Goal: Information Seeking & Learning: Learn about a topic

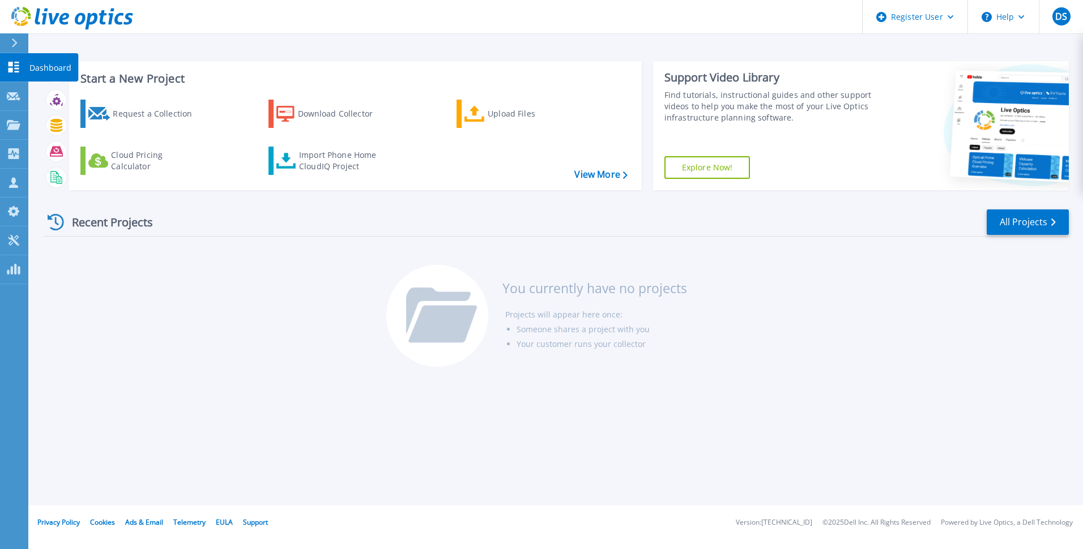
click at [19, 66] on icon at bounding box center [13, 67] width 11 height 11
click at [1030, 228] on link "All Projects" at bounding box center [1028, 222] width 82 height 25
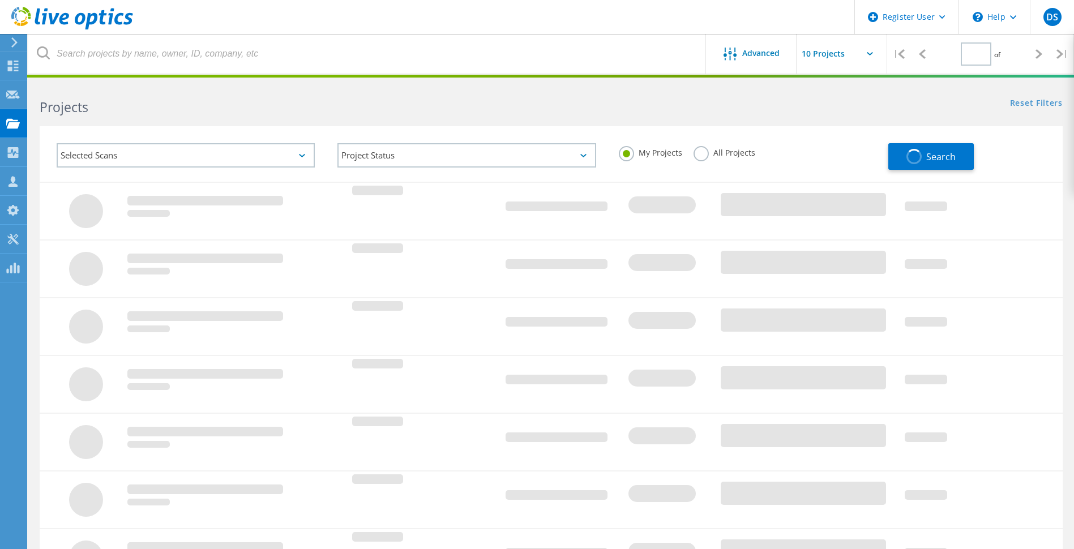
type input "1"
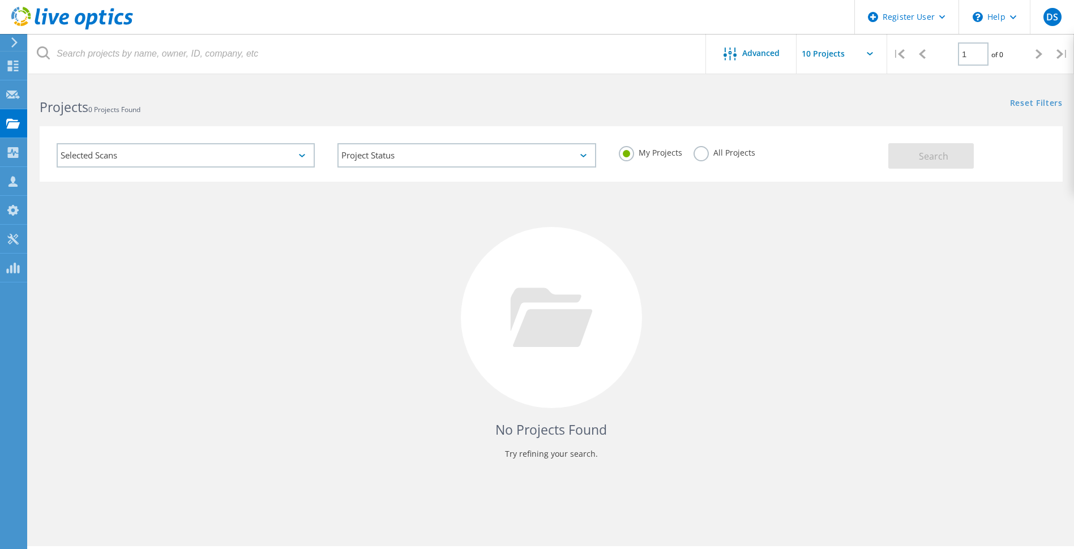
click at [699, 156] on label "All Projects" at bounding box center [725, 151] width 62 height 11
click at [0, 0] on input "All Projects" at bounding box center [0, 0] width 0 height 0
click at [945, 156] on span "Search" at bounding box center [933, 156] width 29 height 12
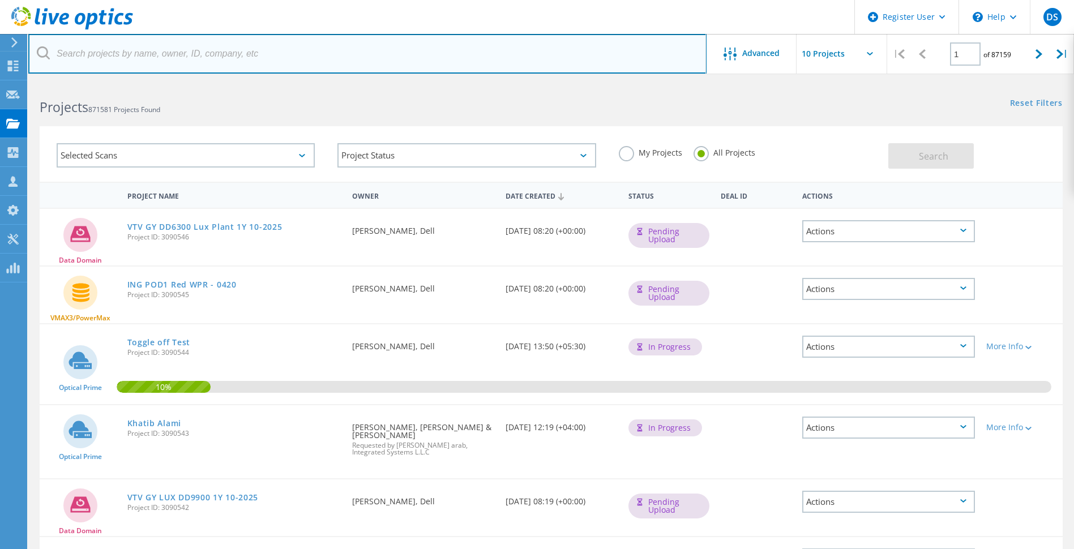
click at [224, 54] on input "text" at bounding box center [367, 54] width 679 height 40
type input "vaggeryd"
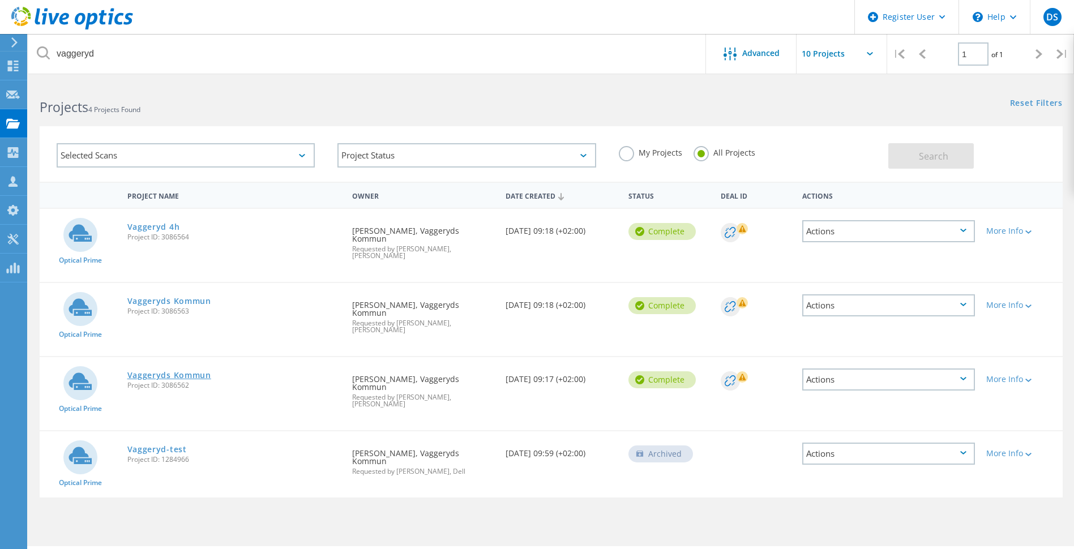
click at [184, 372] on link "Vaggeryds Kommun" at bounding box center [169, 376] width 84 height 8
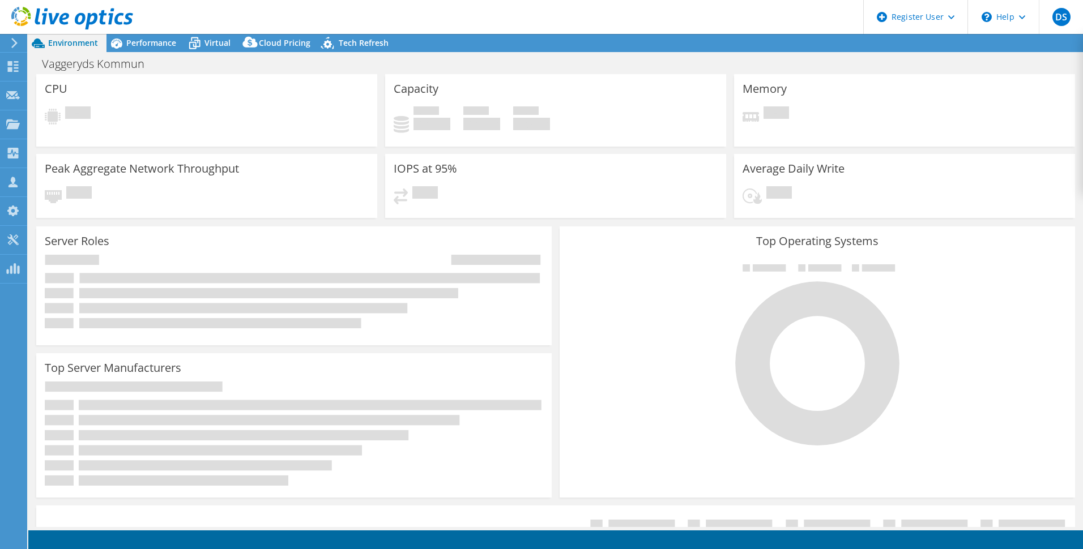
select select "USD"
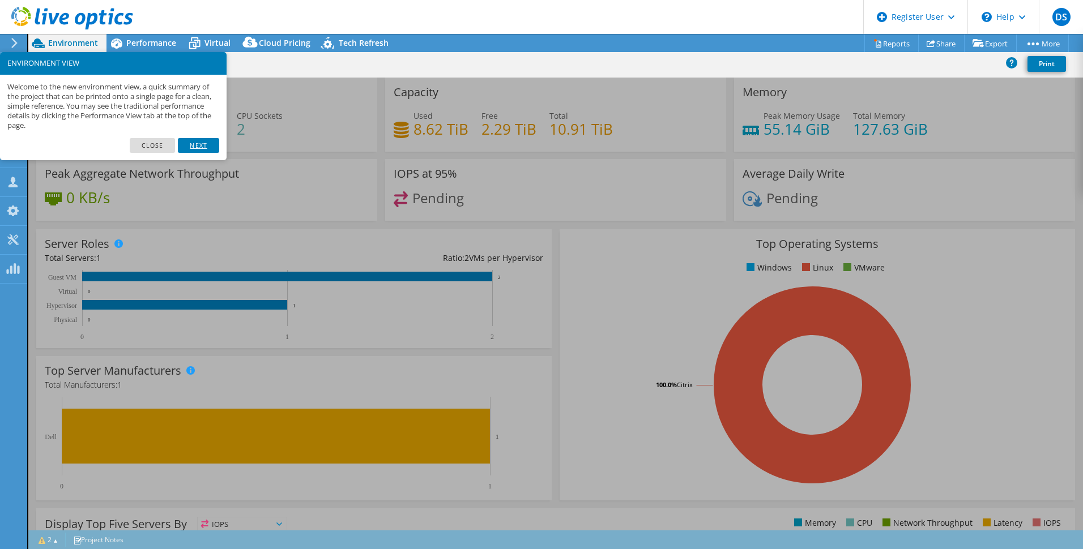
click at [199, 146] on link "Next" at bounding box center [198, 145] width 41 height 15
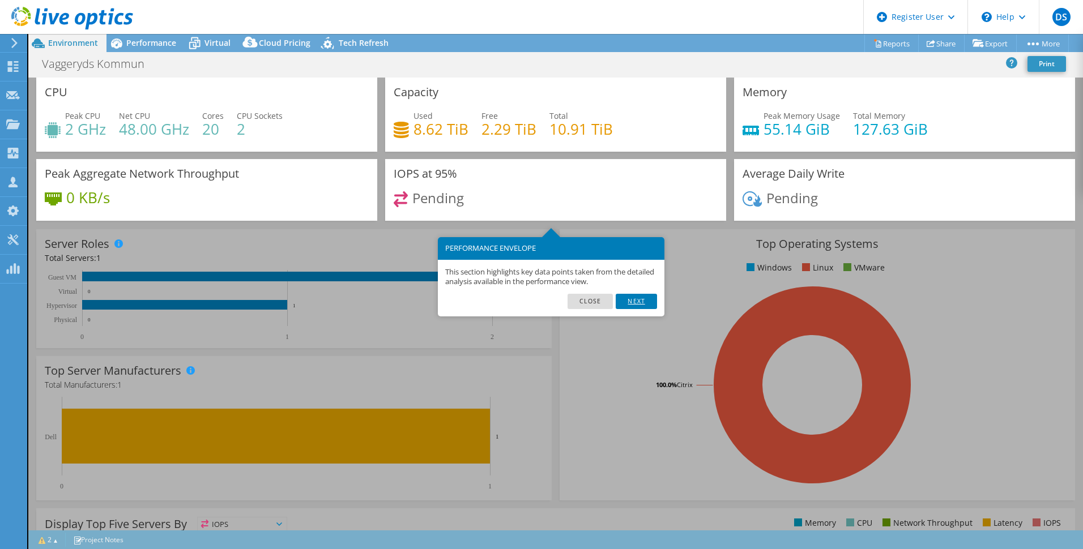
click at [638, 302] on link "Next" at bounding box center [636, 301] width 41 height 15
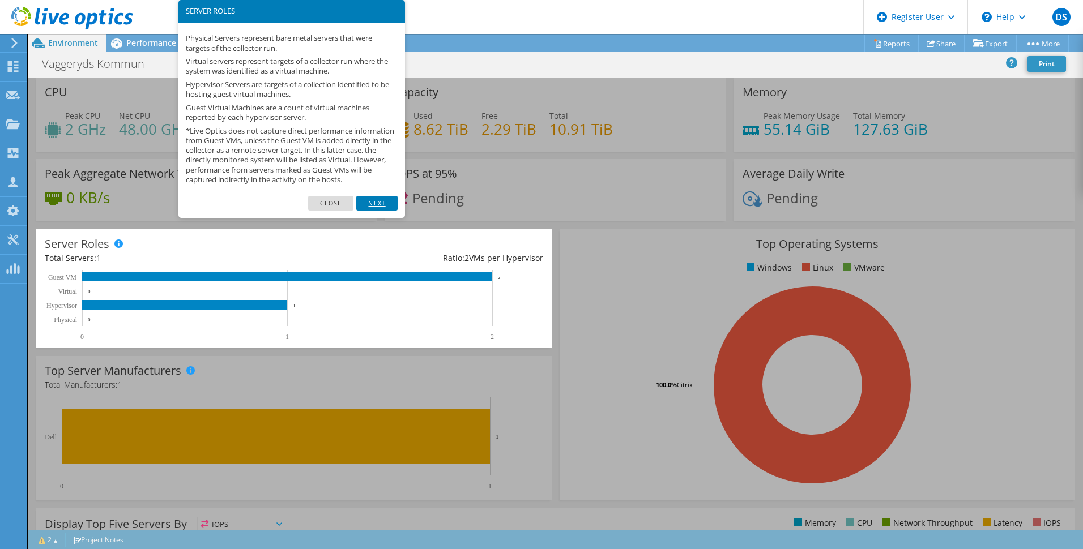
click at [378, 211] on link "Next" at bounding box center [376, 203] width 41 height 15
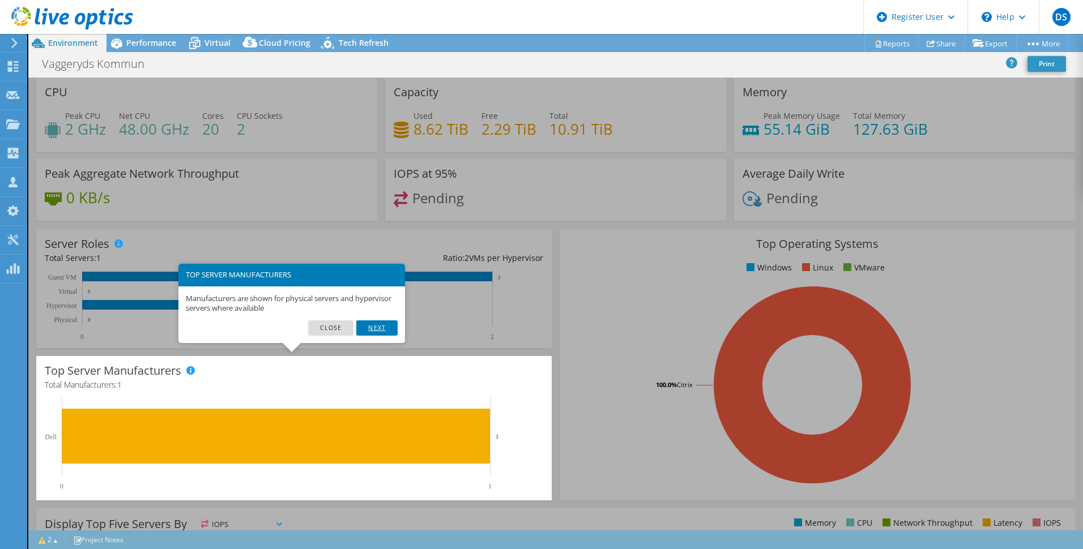
click at [382, 331] on link "Next" at bounding box center [376, 328] width 41 height 15
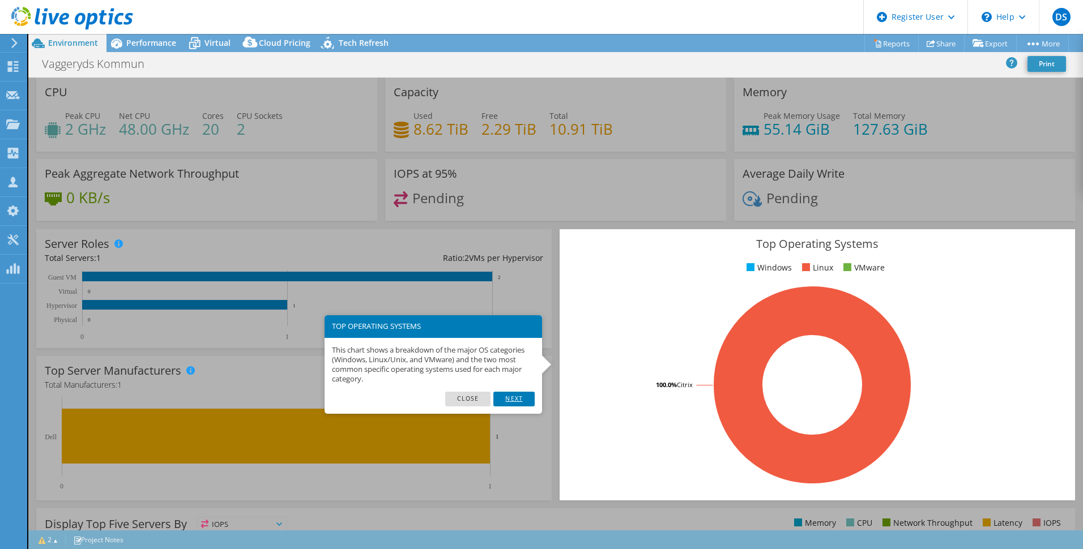
click at [515, 398] on link "Next" at bounding box center [513, 399] width 41 height 15
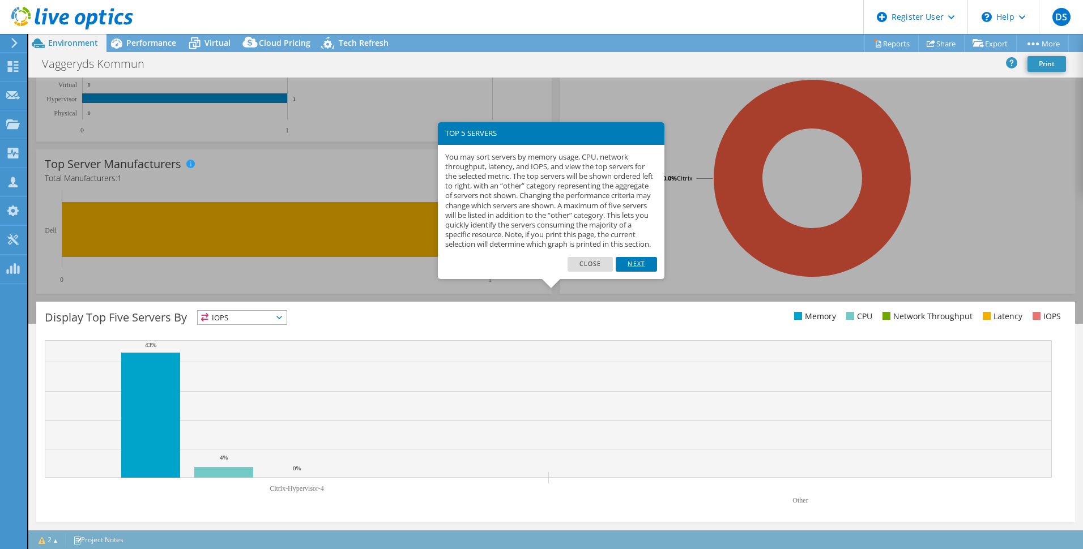
click at [633, 272] on link "Next" at bounding box center [636, 264] width 41 height 15
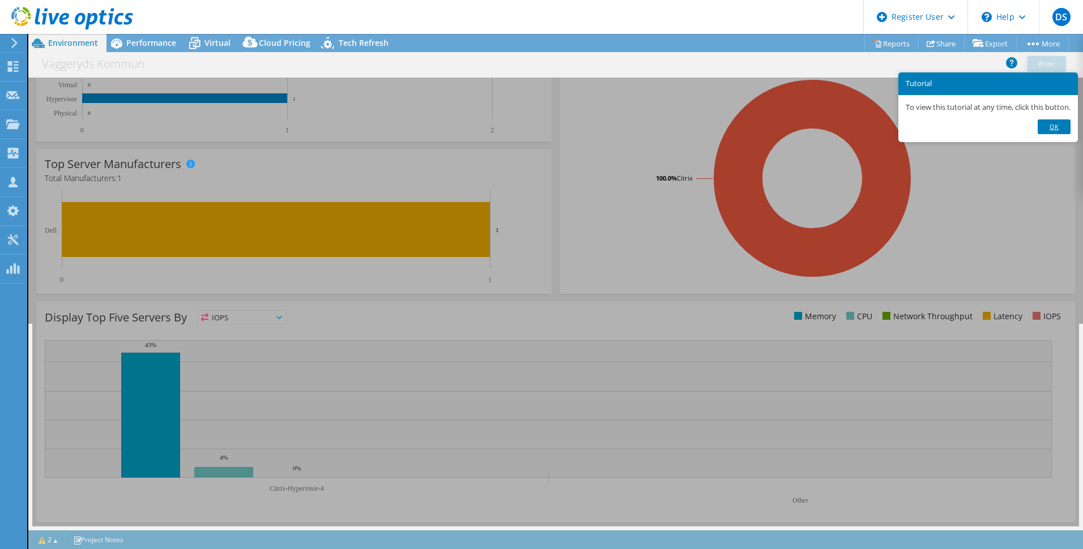
click at [1064, 125] on link "Ok" at bounding box center [1054, 127] width 33 height 15
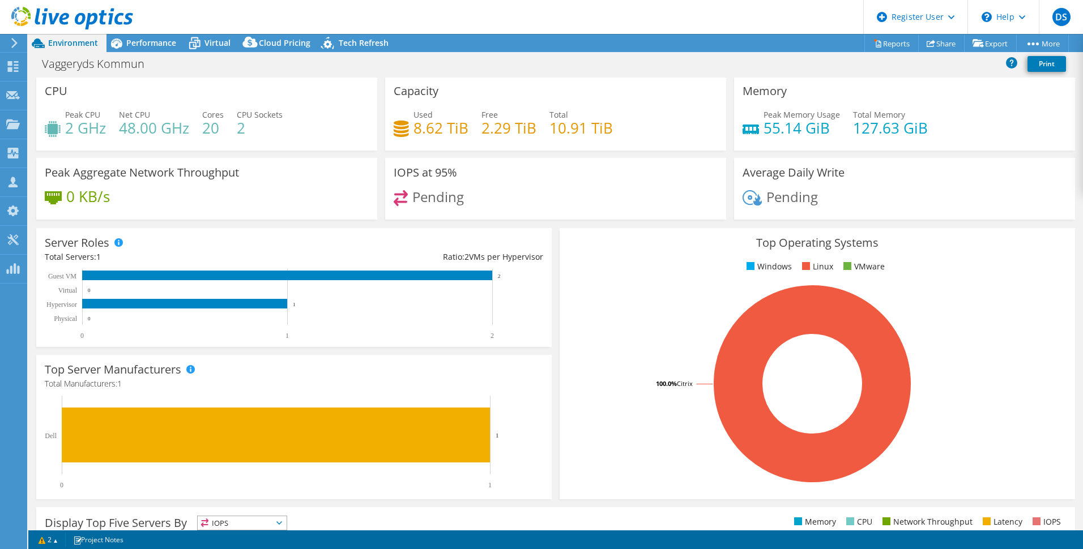
scroll to position [0, 0]
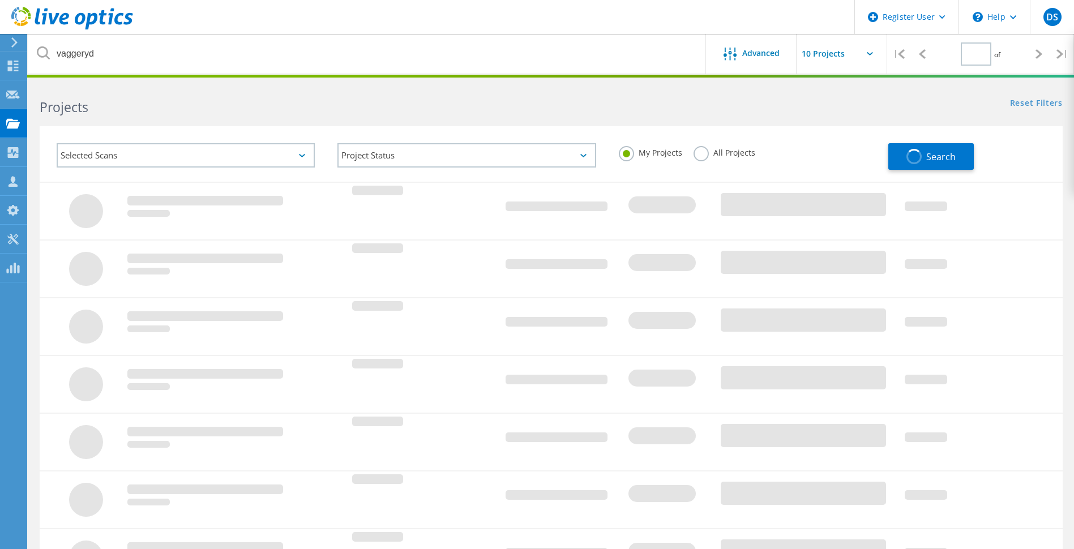
type input "1"
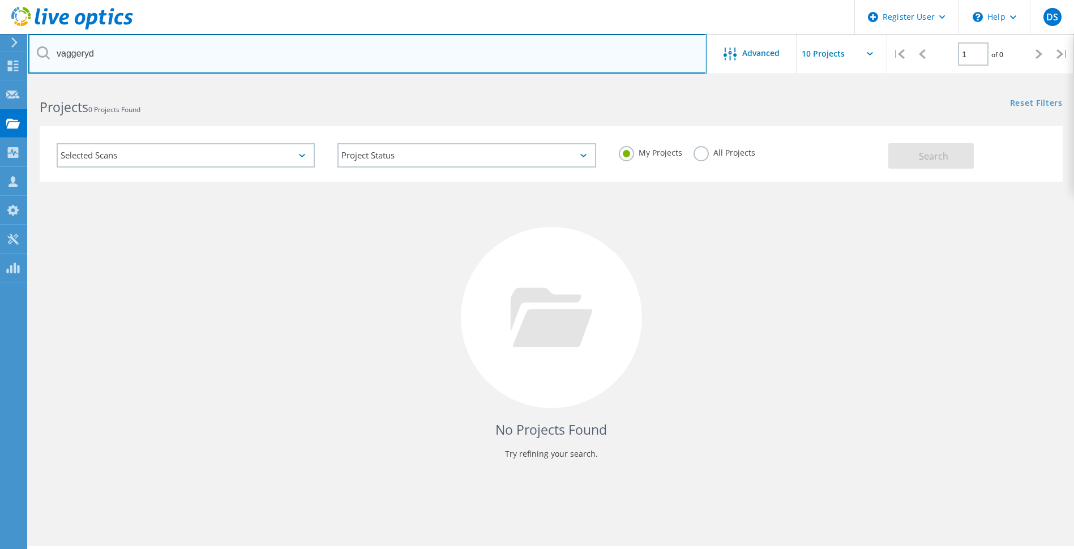
click at [335, 55] on input "vaggeryd" at bounding box center [367, 54] width 679 height 40
click at [593, 52] on input "vaggeryd" at bounding box center [367, 54] width 679 height 40
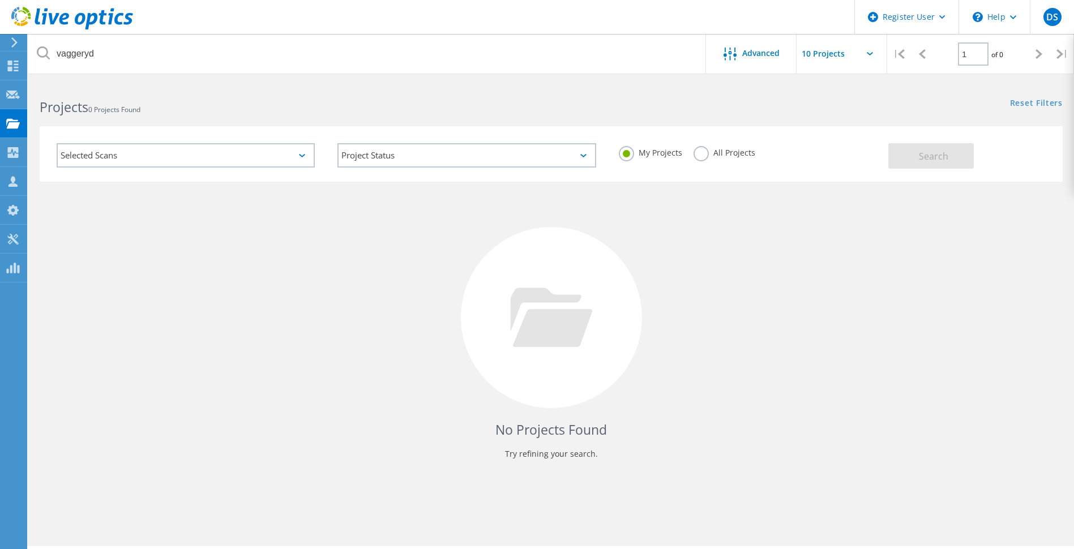
click at [694, 151] on label "All Projects" at bounding box center [725, 151] width 62 height 11
click at [0, 0] on input "All Projects" at bounding box center [0, 0] width 0 height 0
click at [929, 153] on span "Search" at bounding box center [933, 156] width 29 height 12
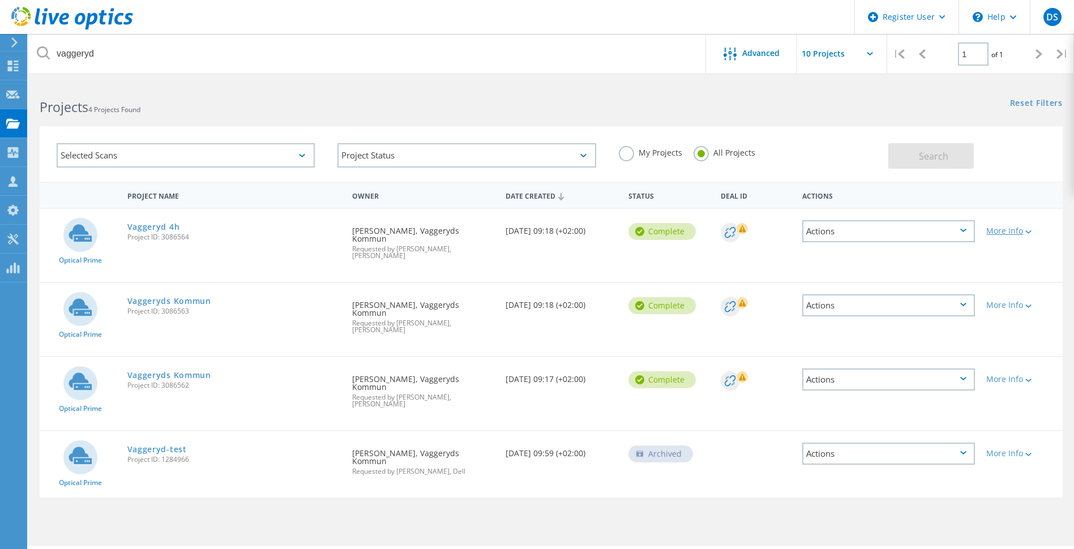
click at [1031, 232] on icon at bounding box center [1029, 232] width 6 height 3
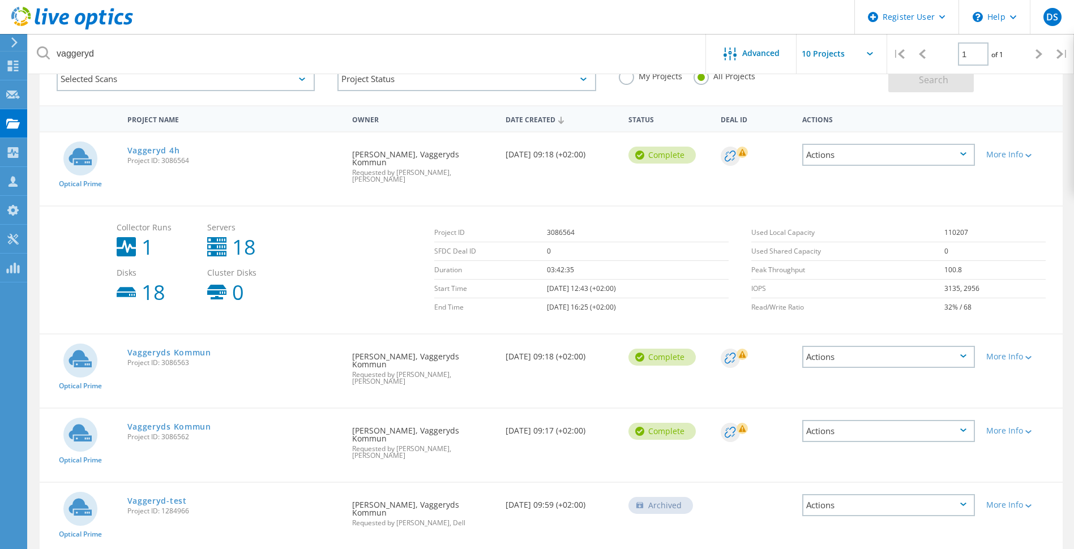
scroll to position [78, 0]
click at [1030, 355] on icon at bounding box center [1029, 356] width 6 height 3
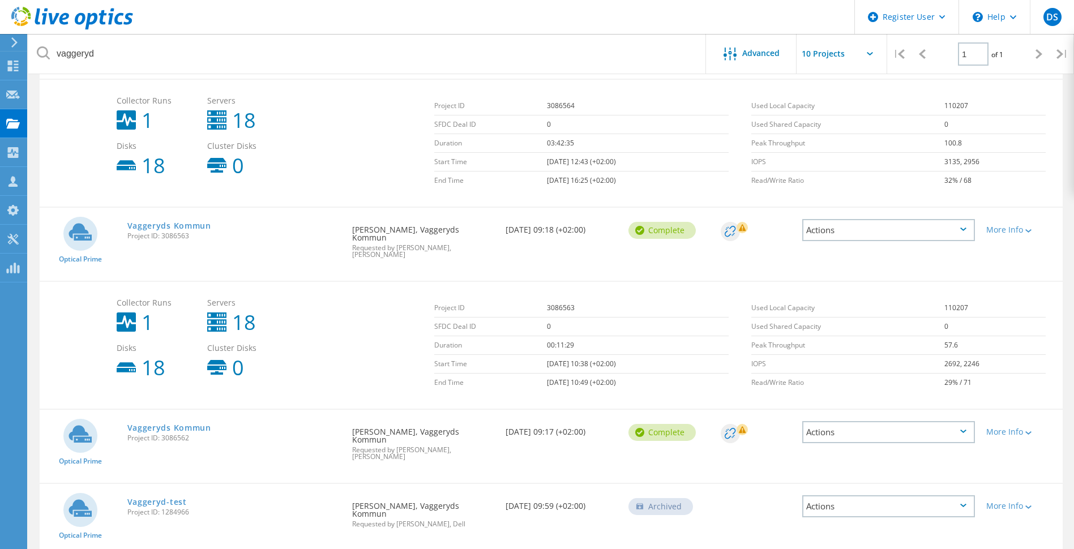
scroll to position [206, 0]
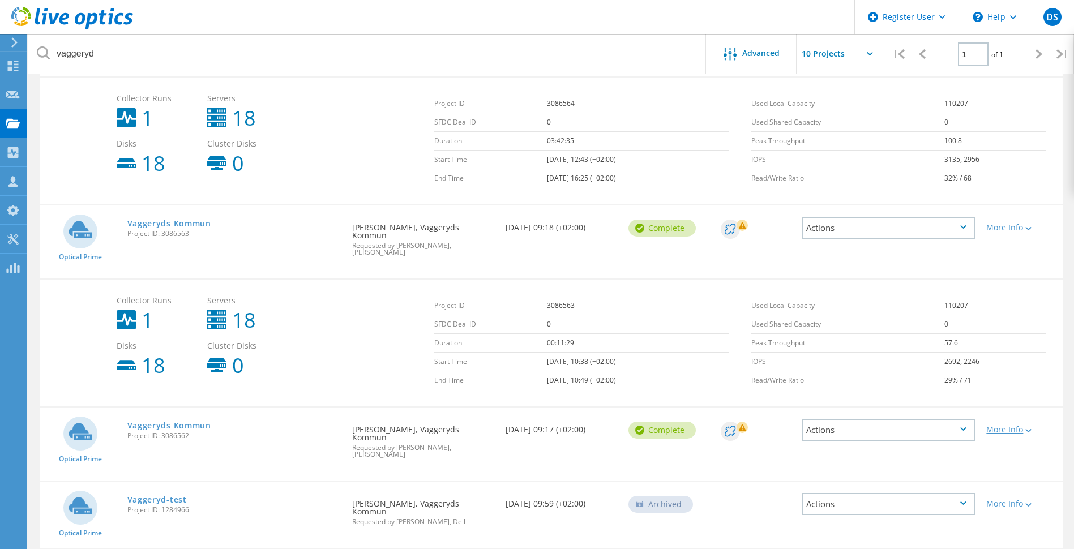
click at [1032, 429] on icon at bounding box center [1029, 430] width 6 height 3
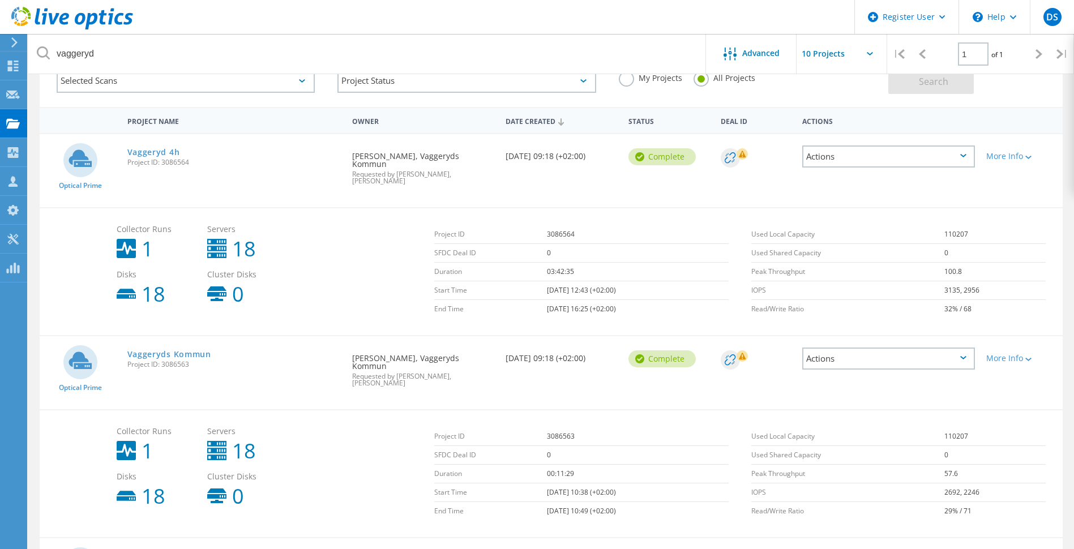
scroll to position [92, 0]
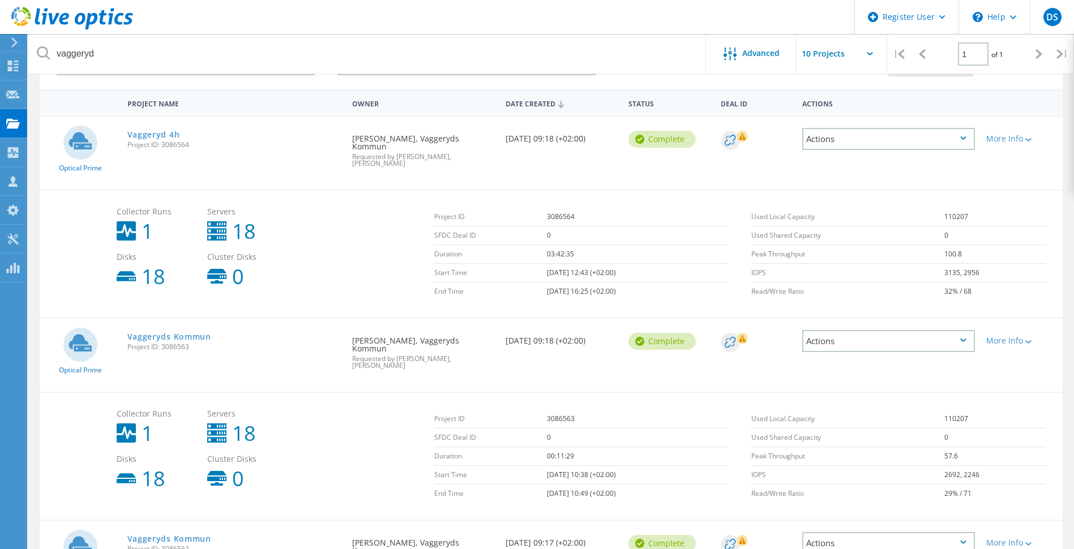
click at [174, 144] on span "Project ID: 3086564" at bounding box center [234, 145] width 214 height 7
copy span "3086564"
click at [163, 134] on link "Vaggeryd 4h" at bounding box center [153, 135] width 53 height 8
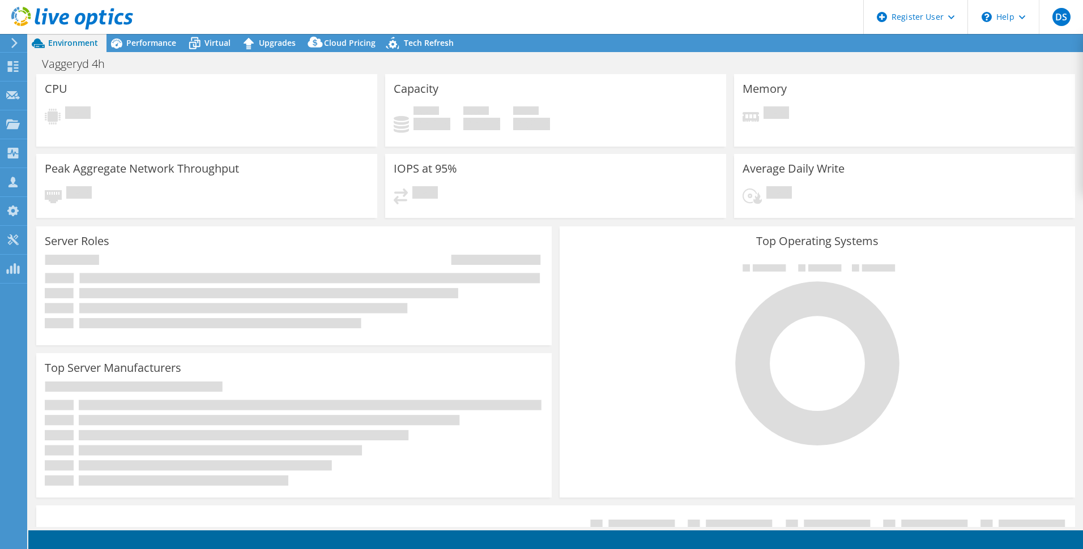
select select "USD"
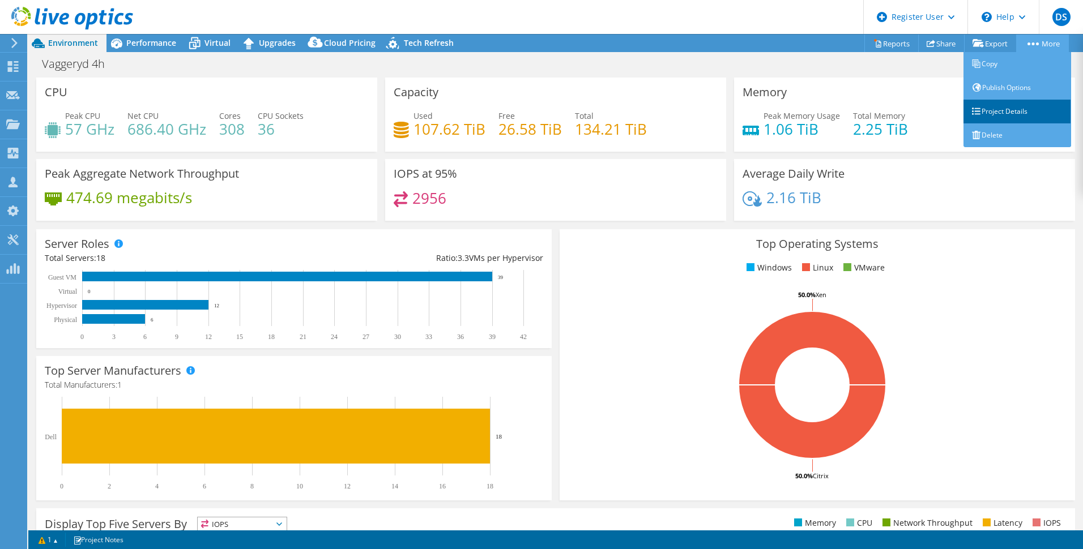
click at [1005, 108] on link "Project Details" at bounding box center [1017, 112] width 108 height 24
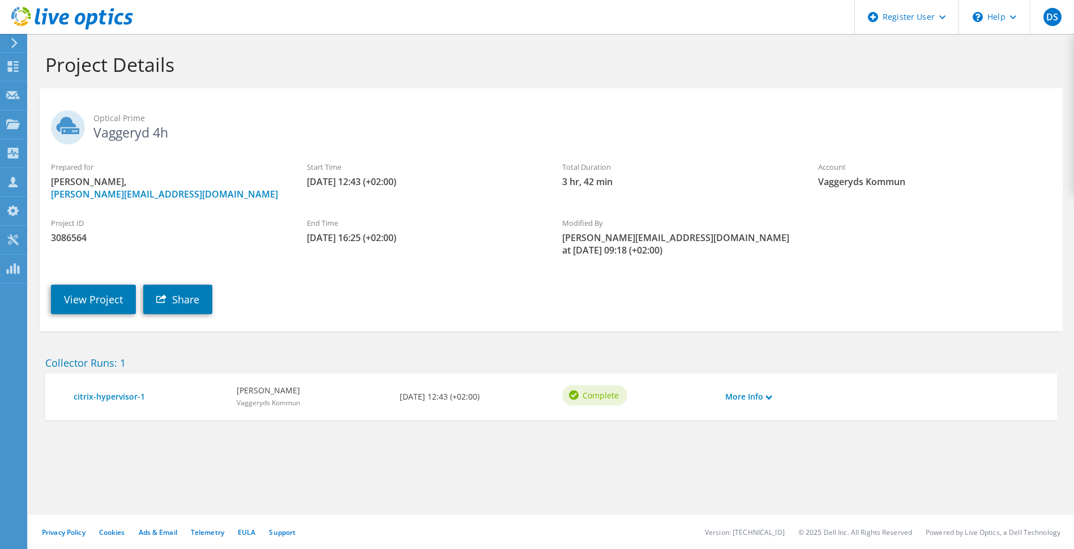
click at [69, 239] on span "3086564" at bounding box center [167, 238] width 233 height 12
copy span "3086564"
click at [770, 395] on use at bounding box center [769, 397] width 6 height 5
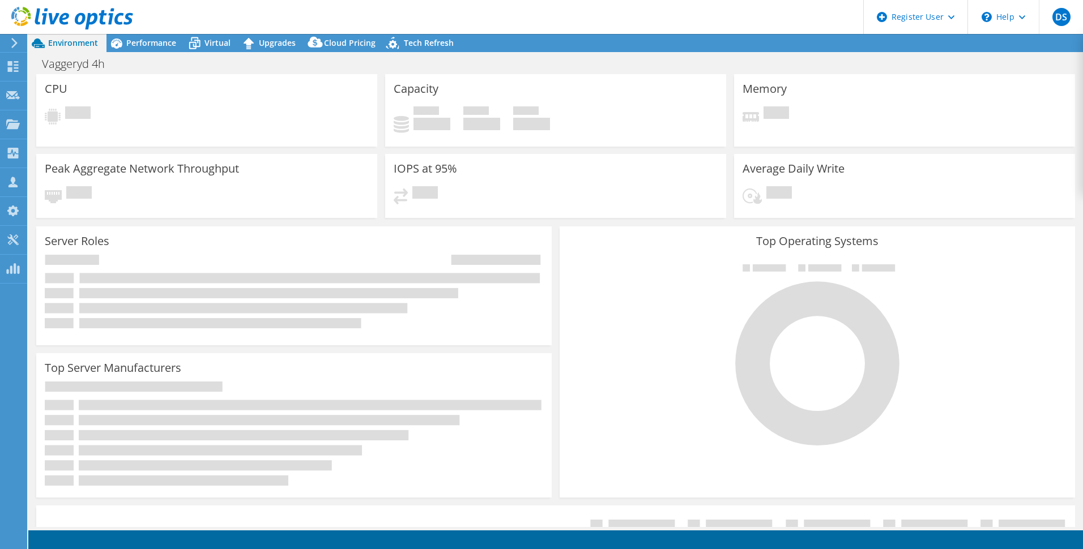
select select "USD"
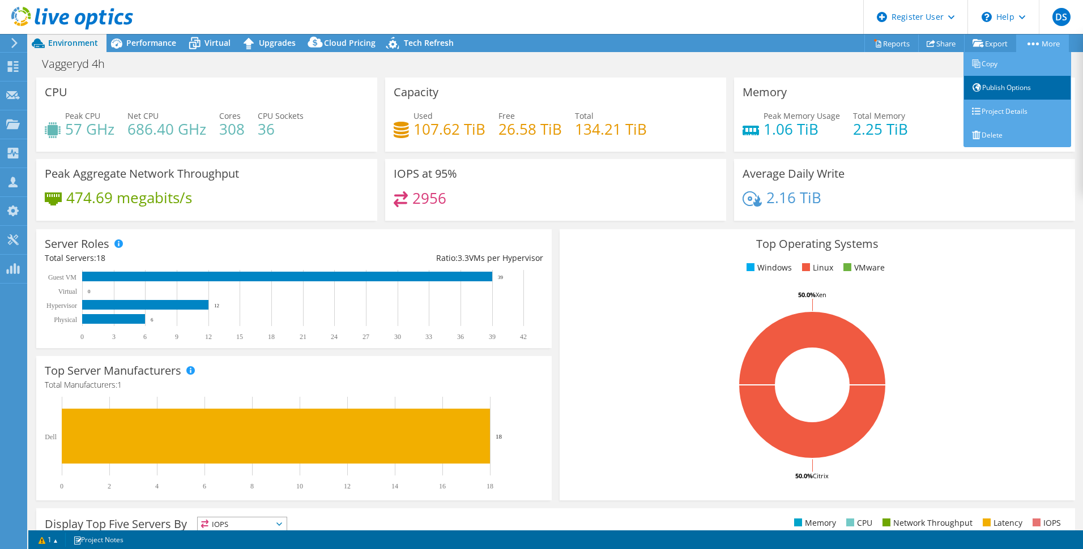
click at [1009, 90] on link "Publish Options" at bounding box center [1017, 88] width 108 height 24
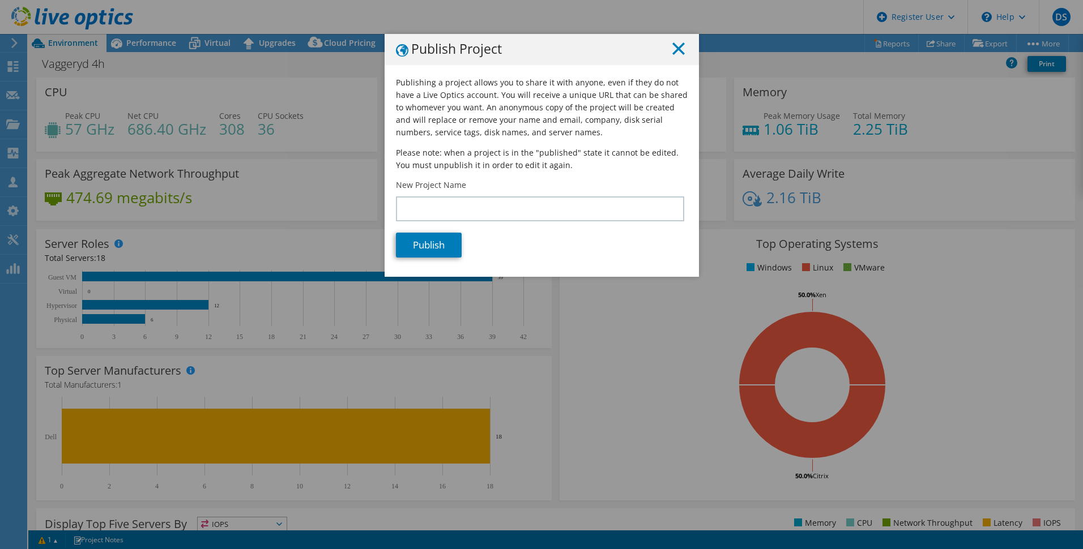
click at [674, 47] on icon at bounding box center [678, 48] width 12 height 12
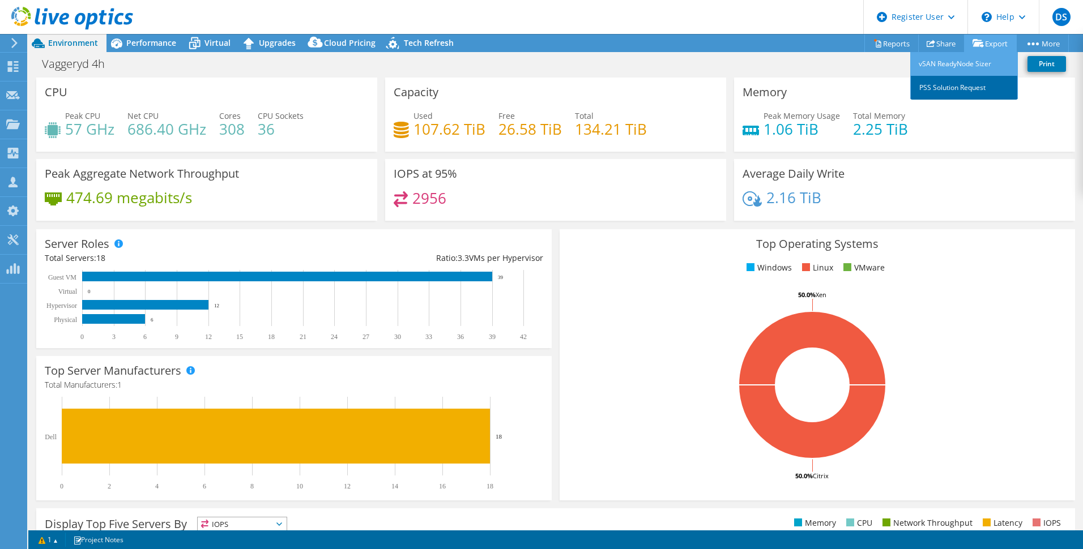
click at [973, 85] on link "PSS Solution Request" at bounding box center [964, 88] width 108 height 24
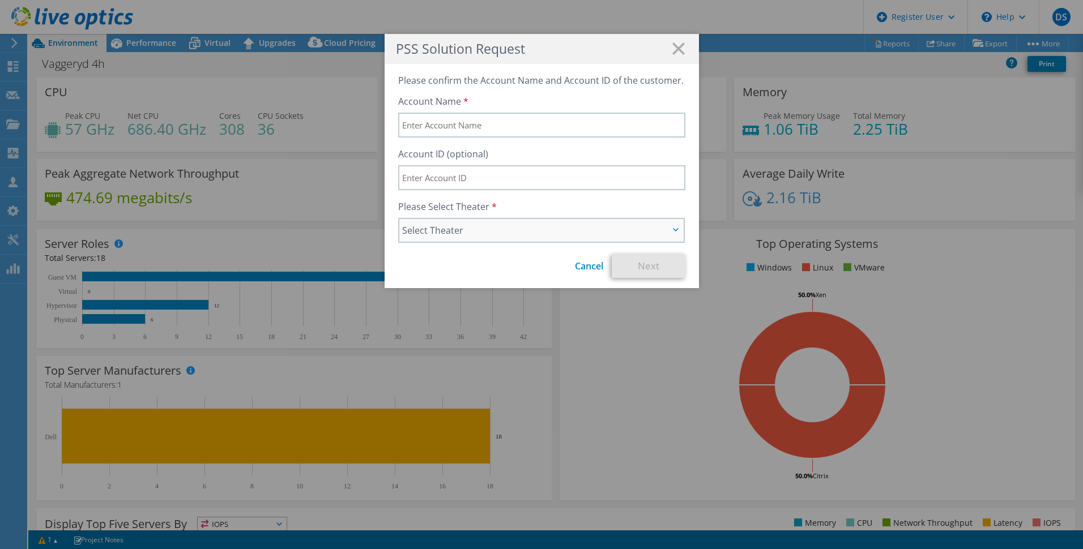
click at [674, 229] on icon at bounding box center [676, 229] width 6 height 3
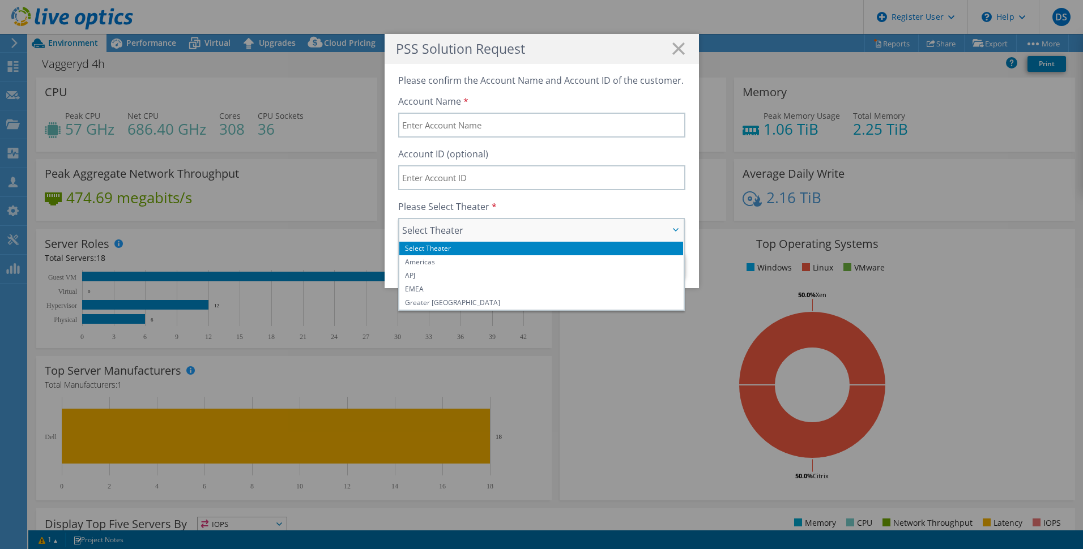
click at [674, 229] on icon at bounding box center [676, 229] width 6 height 3
click at [673, 49] on line at bounding box center [678, 48] width 11 height 11
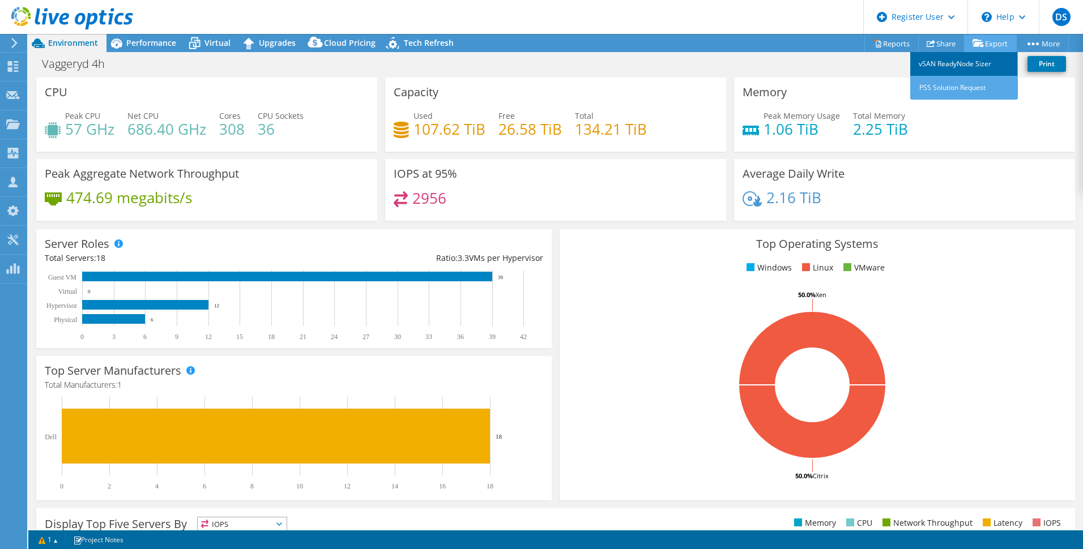
click at [969, 68] on link "vSAN ReadyNode Sizer" at bounding box center [964, 64] width 108 height 24
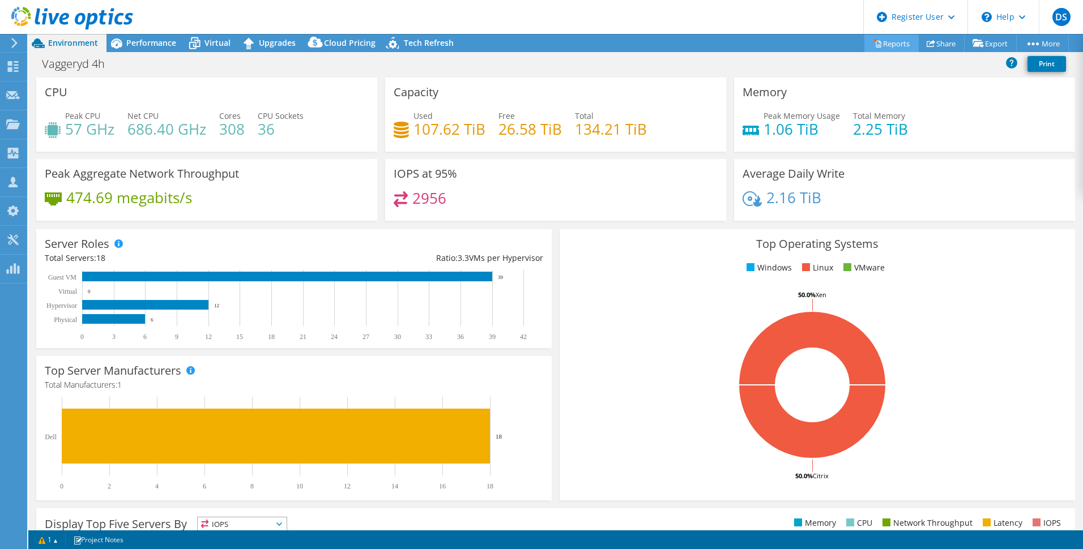
click at [895, 42] on link "Reports" at bounding box center [891, 44] width 54 height 18
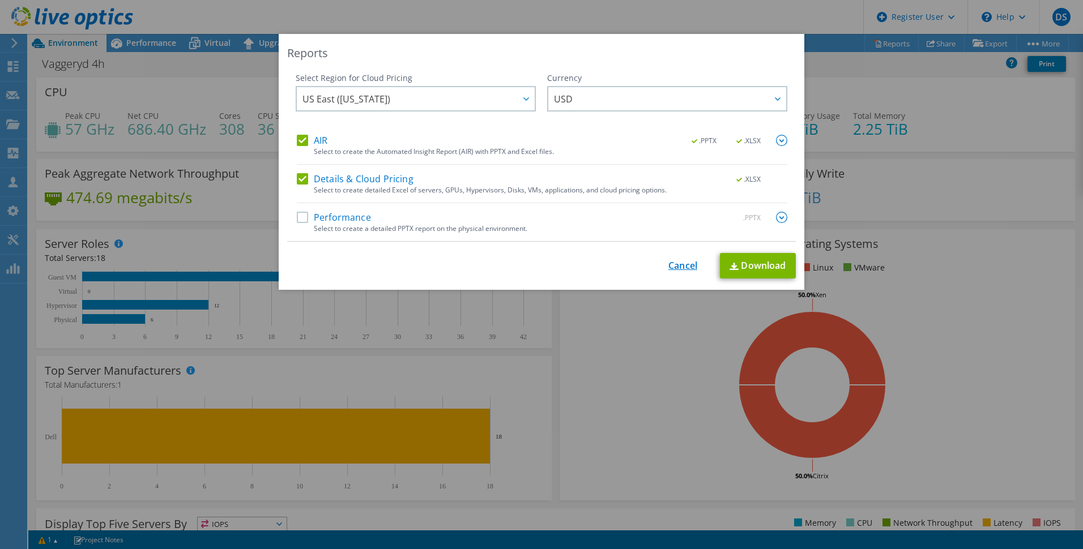
click at [679, 264] on link "Cancel" at bounding box center [682, 266] width 29 height 11
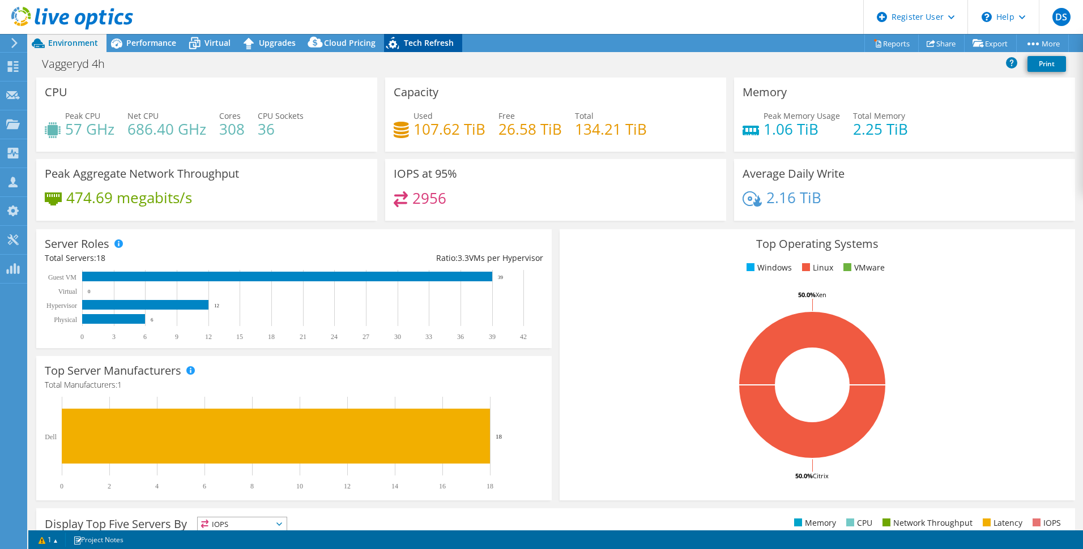
click at [425, 44] on span "Tech Refresh" at bounding box center [429, 42] width 50 height 11
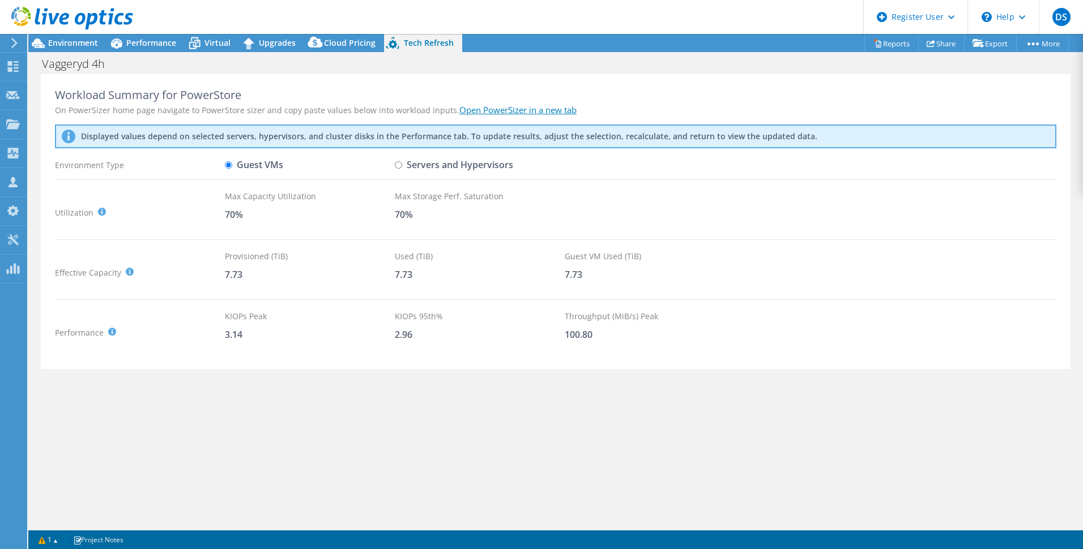
click at [400, 164] on input "Servers and Hypervisors" at bounding box center [398, 164] width 7 height 7
radio input "true"
click at [485, 109] on link "Open PowerSizer in a new tab" at bounding box center [517, 109] width 117 height 11
click at [228, 165] on input "Guest VMs" at bounding box center [228, 164] width 7 height 7
radio input "true"
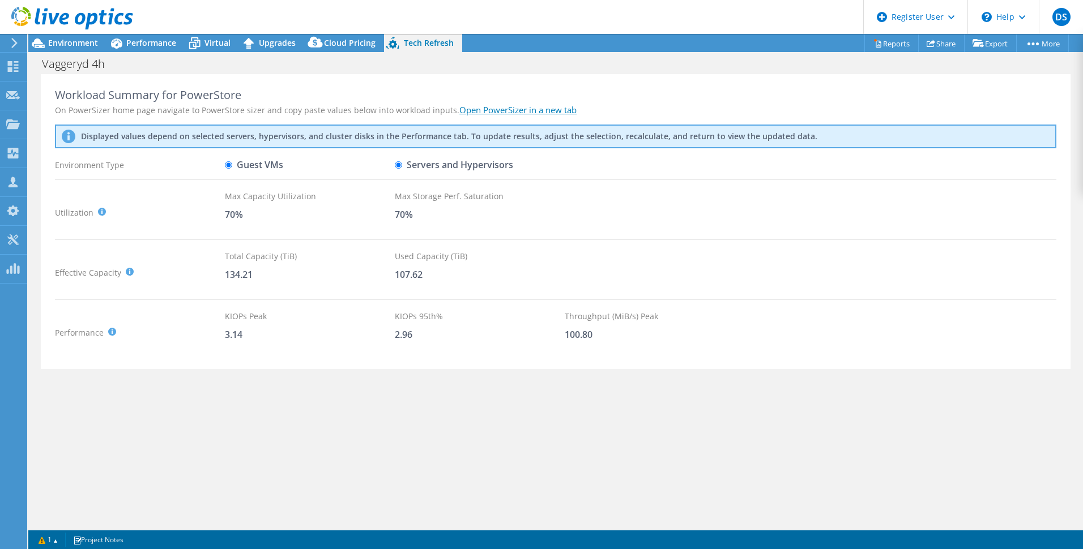
radio input "false"
click at [336, 41] on span "Cloud Pricing" at bounding box center [350, 42] width 52 height 11
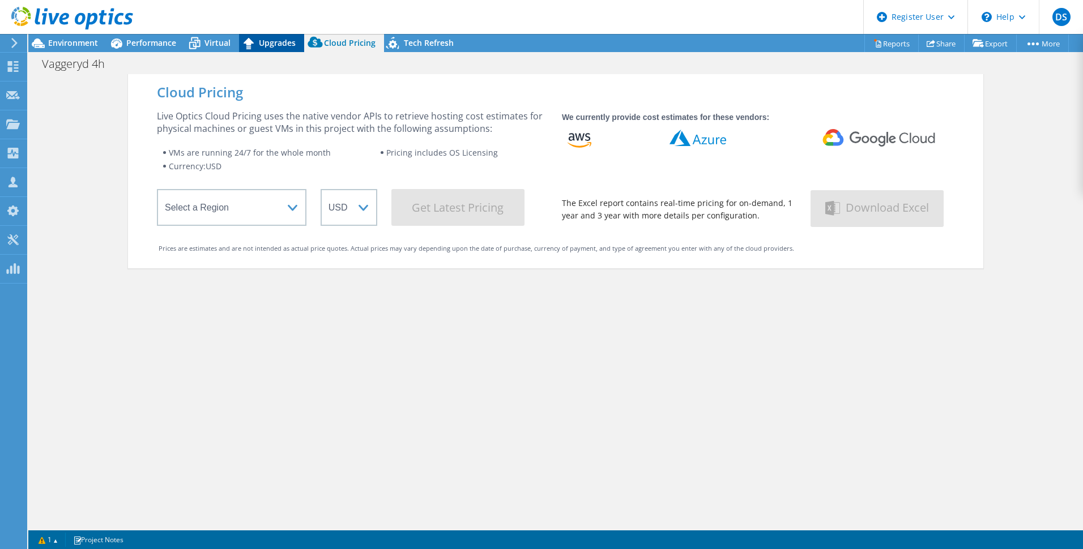
click at [270, 38] on span "Upgrades" at bounding box center [277, 42] width 37 height 11
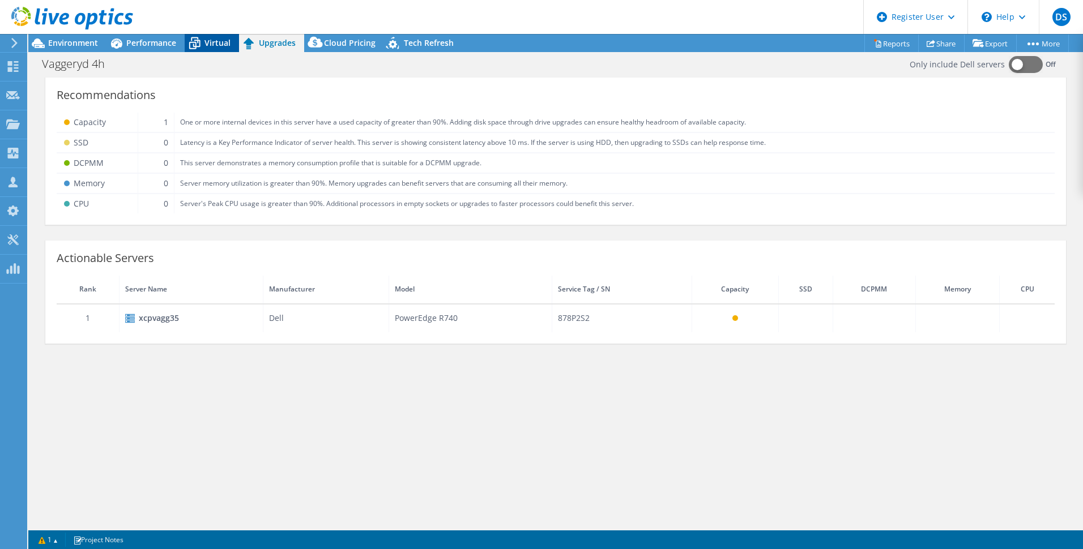
click at [217, 41] on span "Virtual" at bounding box center [217, 42] width 26 height 11
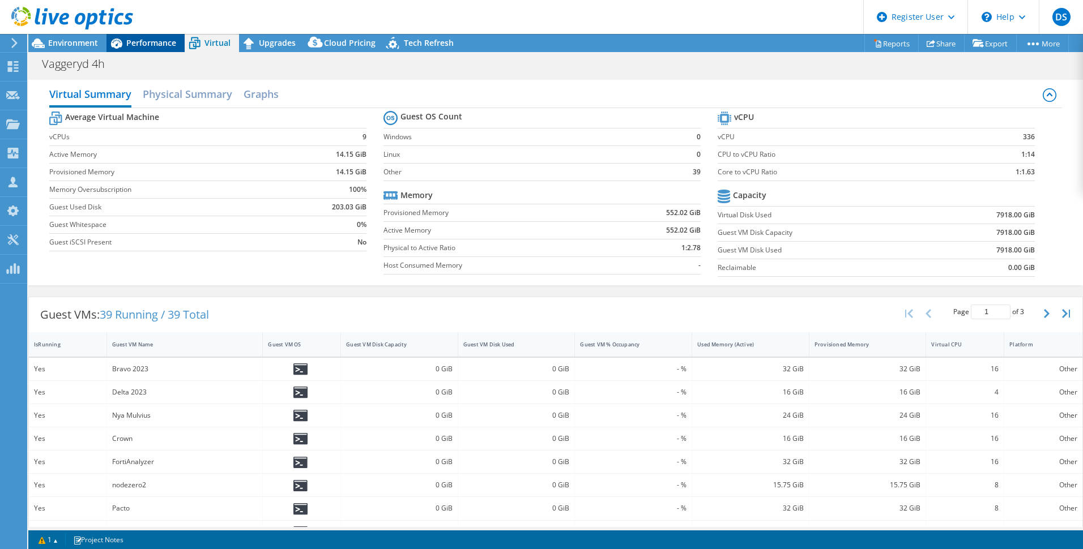
click at [161, 42] on span "Performance" at bounding box center [151, 42] width 50 height 11
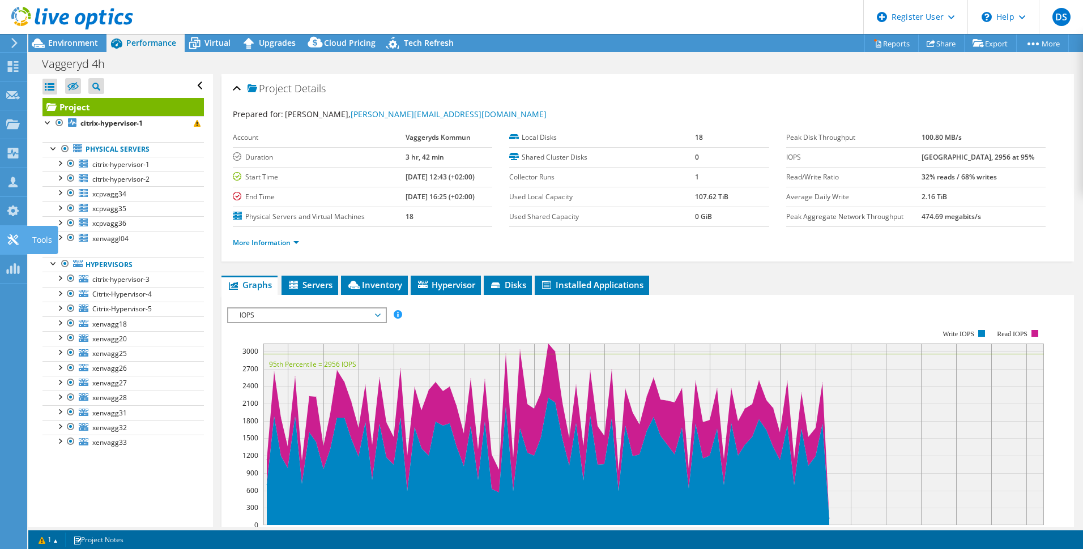
click at [10, 241] on use at bounding box center [12, 239] width 11 height 11
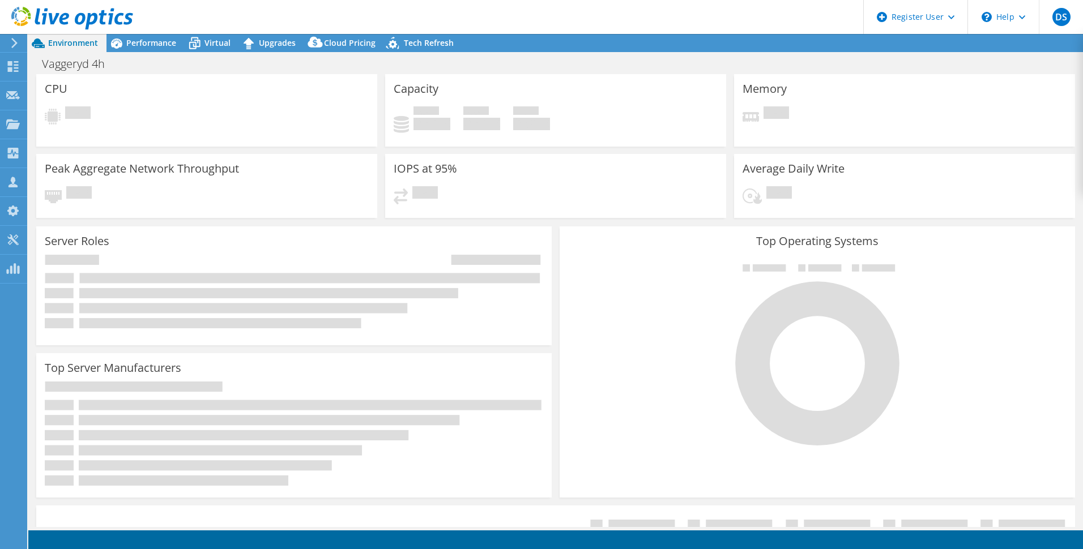
select select "USD"
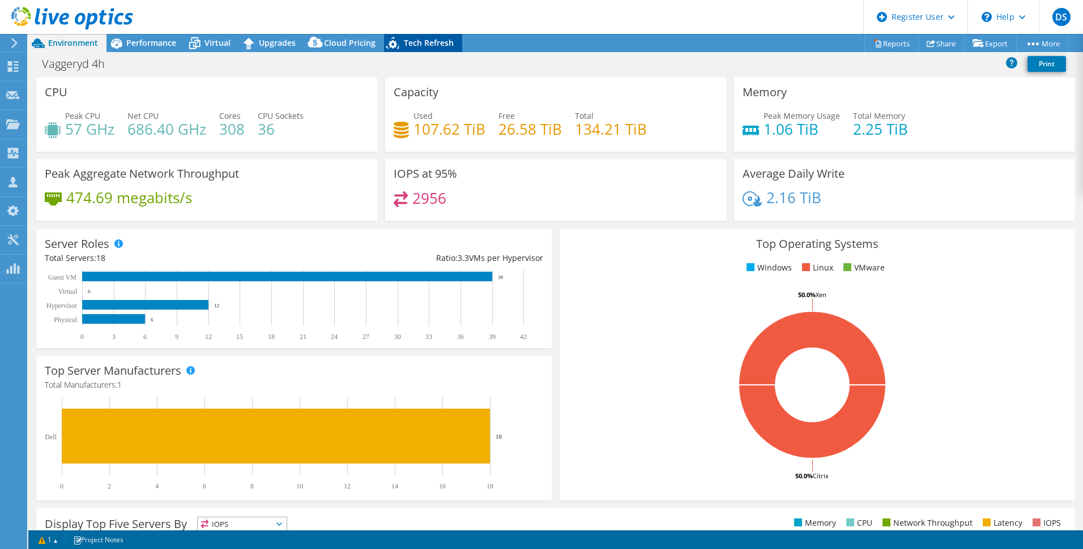
click at [424, 42] on span "Tech Refresh" at bounding box center [429, 42] width 50 height 11
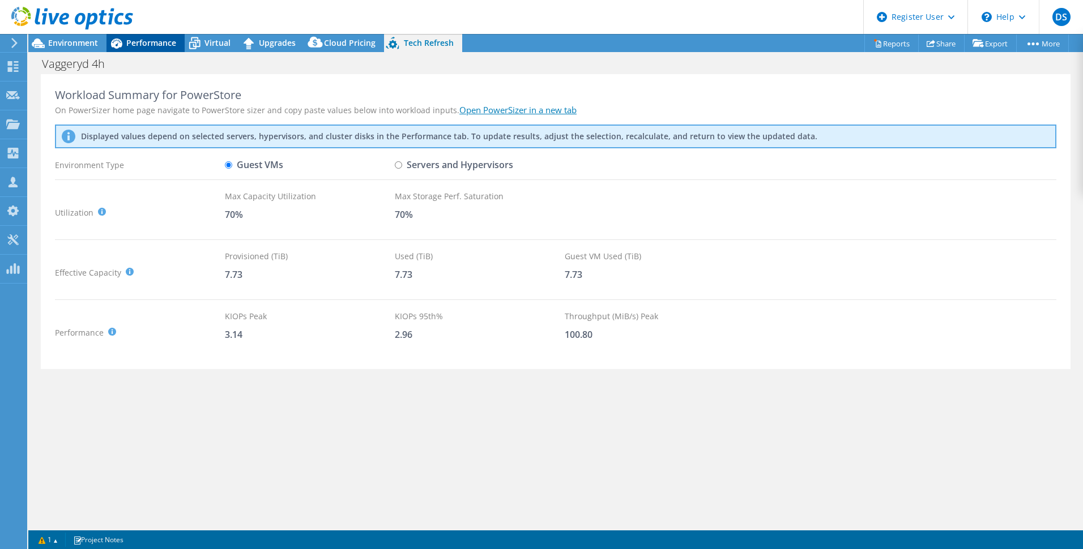
click at [153, 37] on span "Performance" at bounding box center [151, 42] width 50 height 11
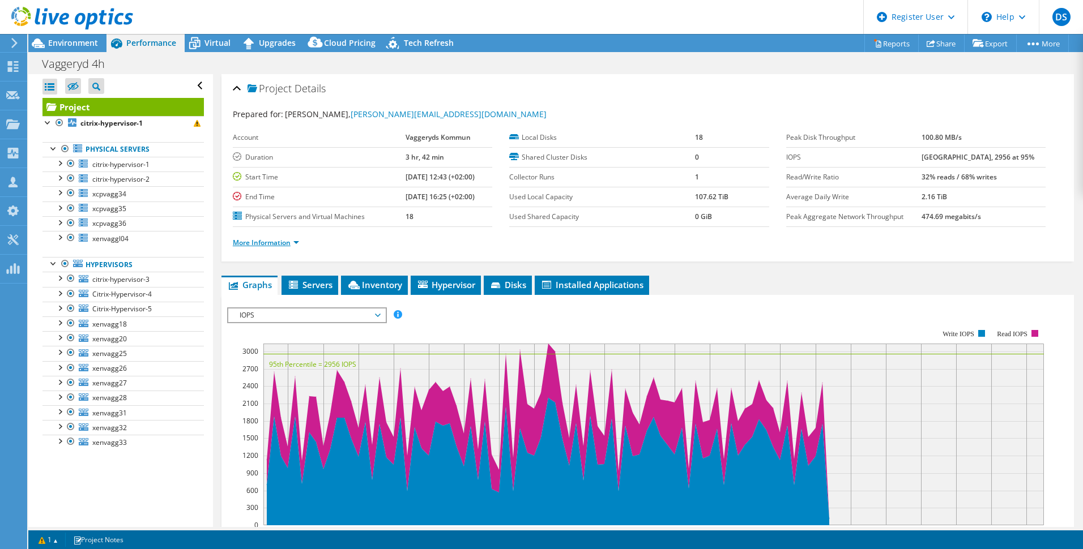
click at [297, 241] on link "More Information" at bounding box center [266, 243] width 66 height 10
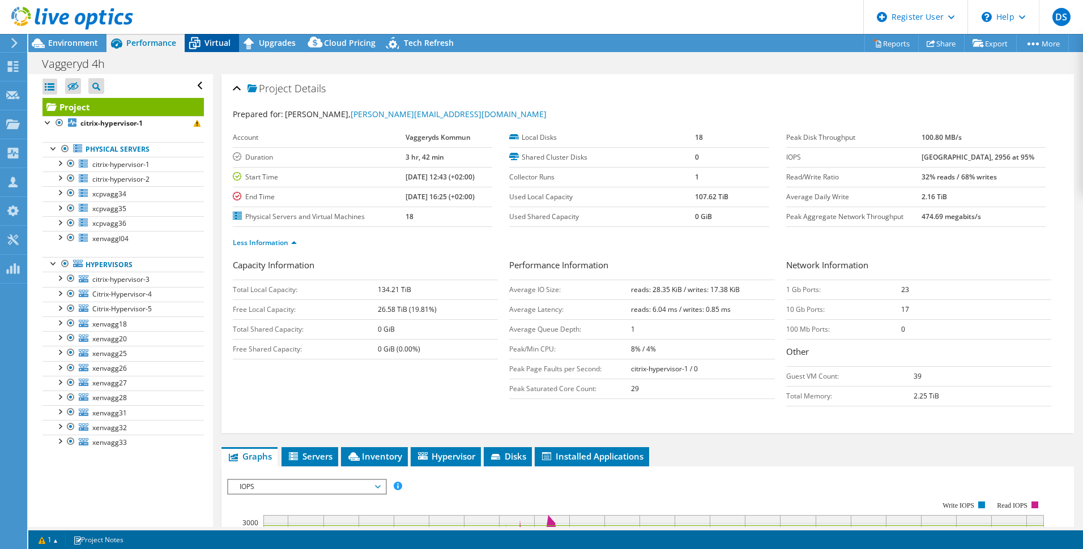
click at [218, 41] on span "Virtual" at bounding box center [217, 42] width 26 height 11
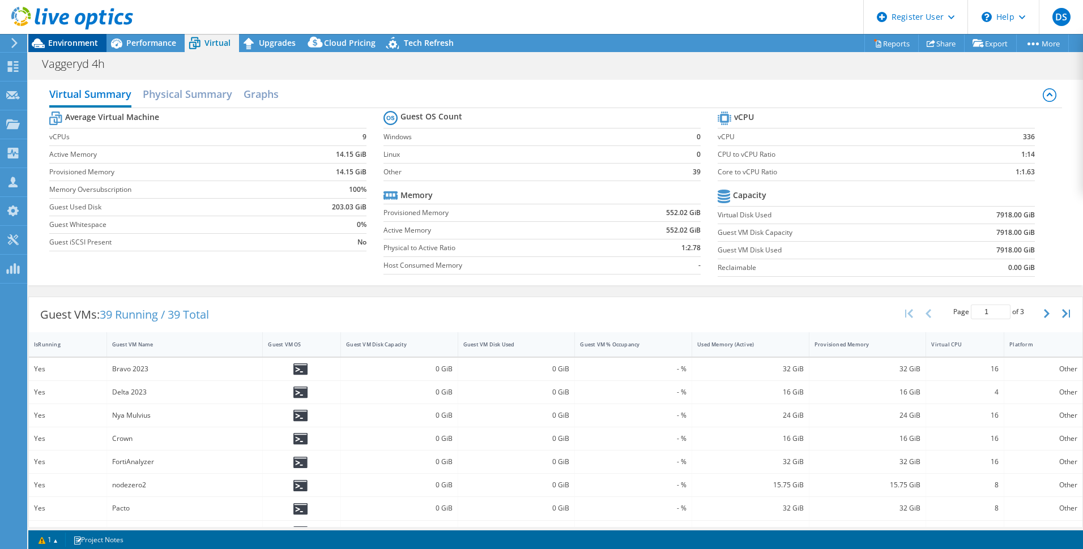
click at [85, 48] on span "Environment" at bounding box center [73, 42] width 50 height 11
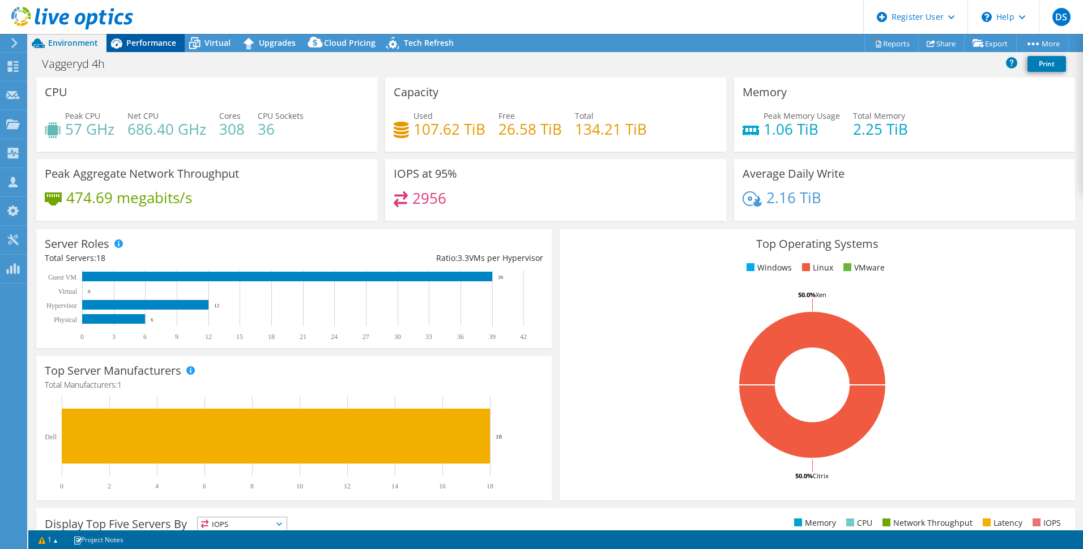
click at [153, 42] on span "Performance" at bounding box center [151, 42] width 50 height 11
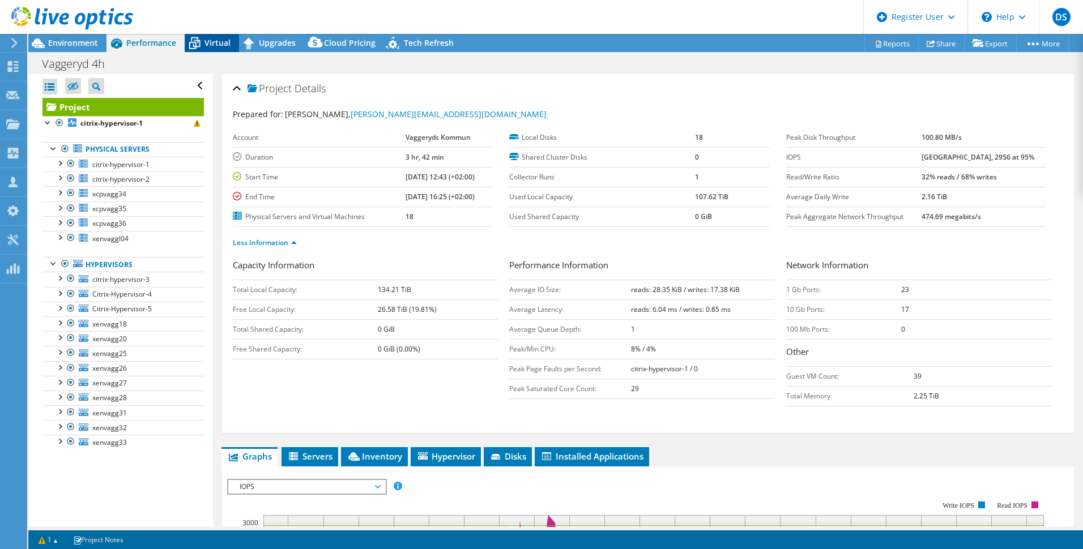
click at [228, 44] on span "Virtual" at bounding box center [217, 42] width 26 height 11
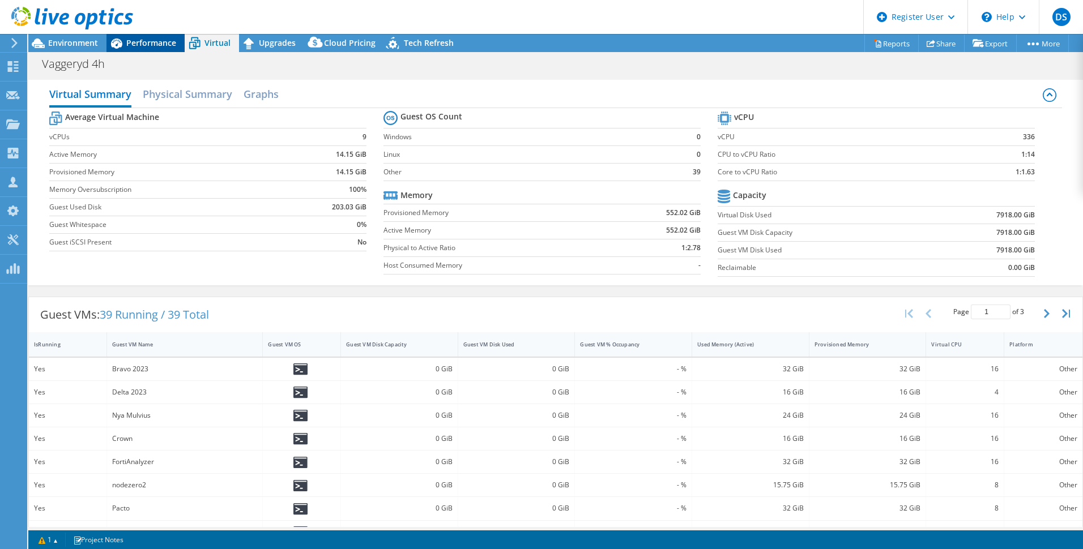
click at [140, 45] on span "Performance" at bounding box center [151, 42] width 50 height 11
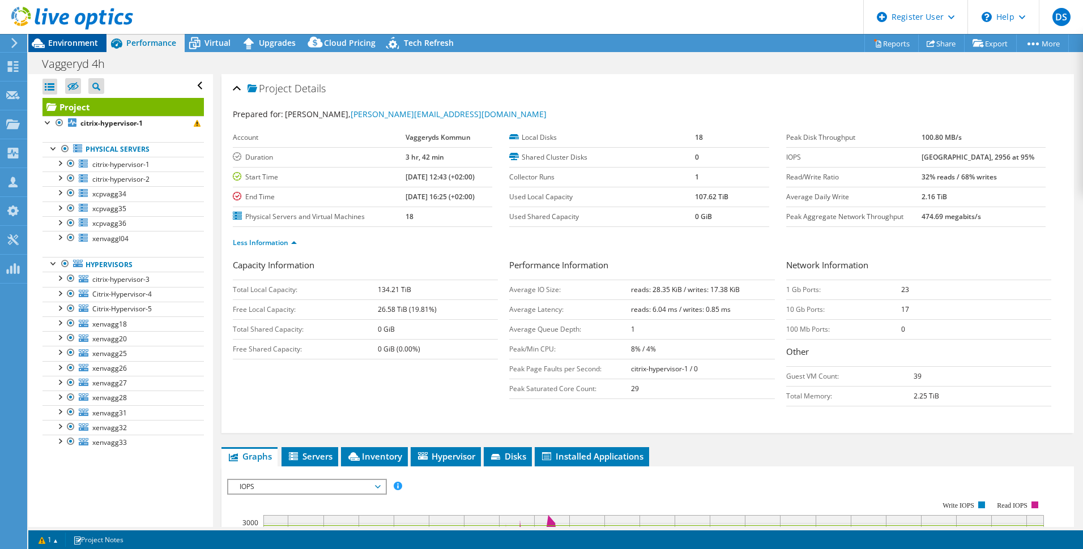
click at [83, 41] on span "Environment" at bounding box center [73, 42] width 50 height 11
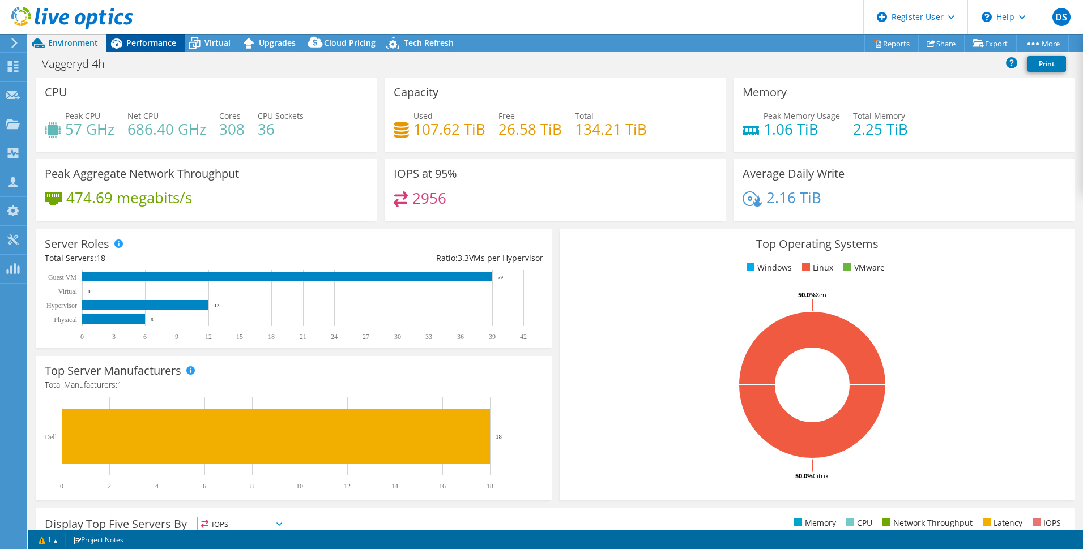
click at [136, 42] on span "Performance" at bounding box center [151, 42] width 50 height 11
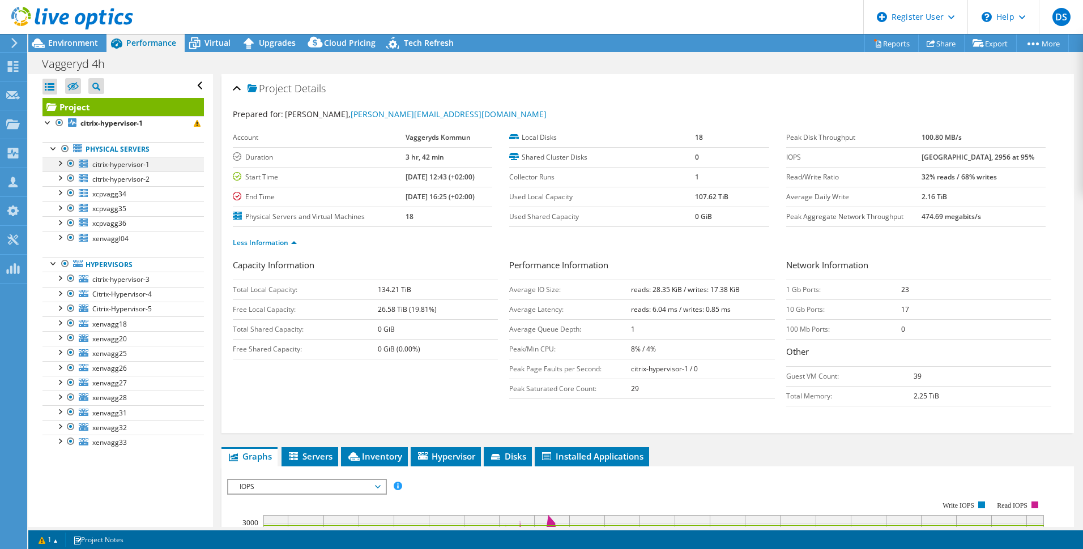
click at [59, 163] on div at bounding box center [59, 162] width 11 height 11
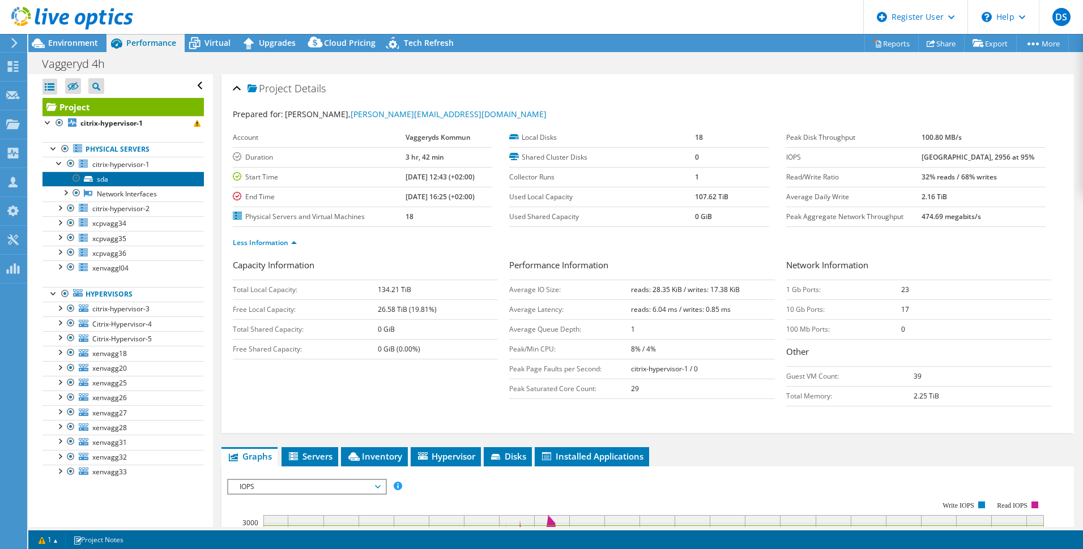
click at [97, 177] on link "sda" at bounding box center [122, 179] width 161 height 15
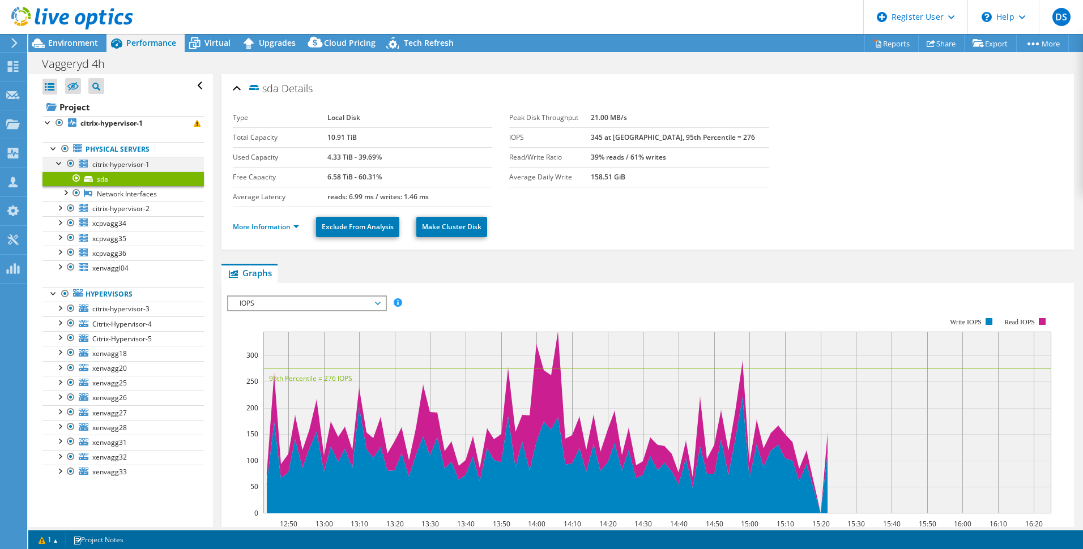
click at [57, 160] on div at bounding box center [59, 162] width 11 height 11
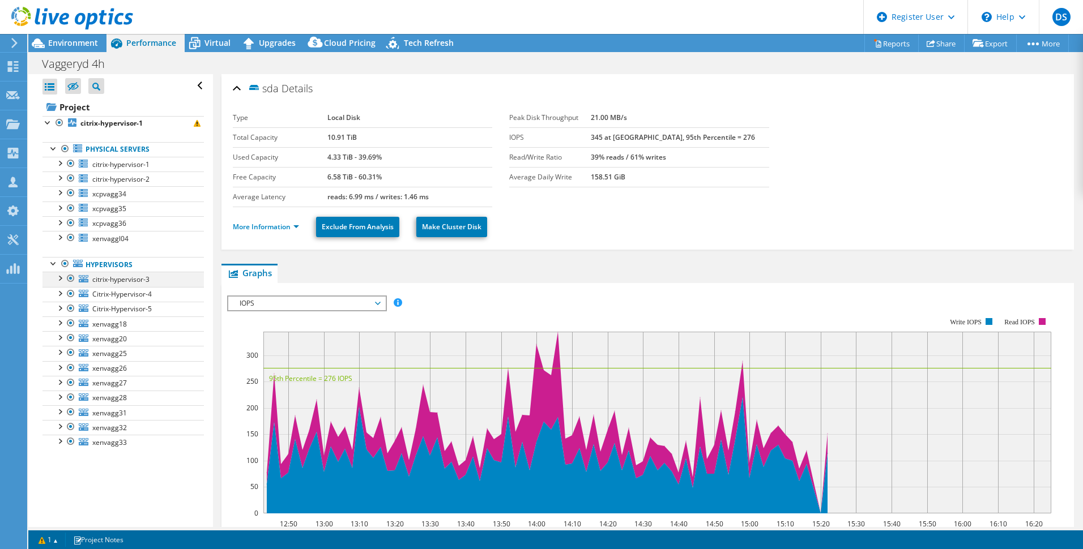
click at [59, 279] on div at bounding box center [59, 277] width 11 height 11
click at [61, 352] on div at bounding box center [59, 351] width 11 height 11
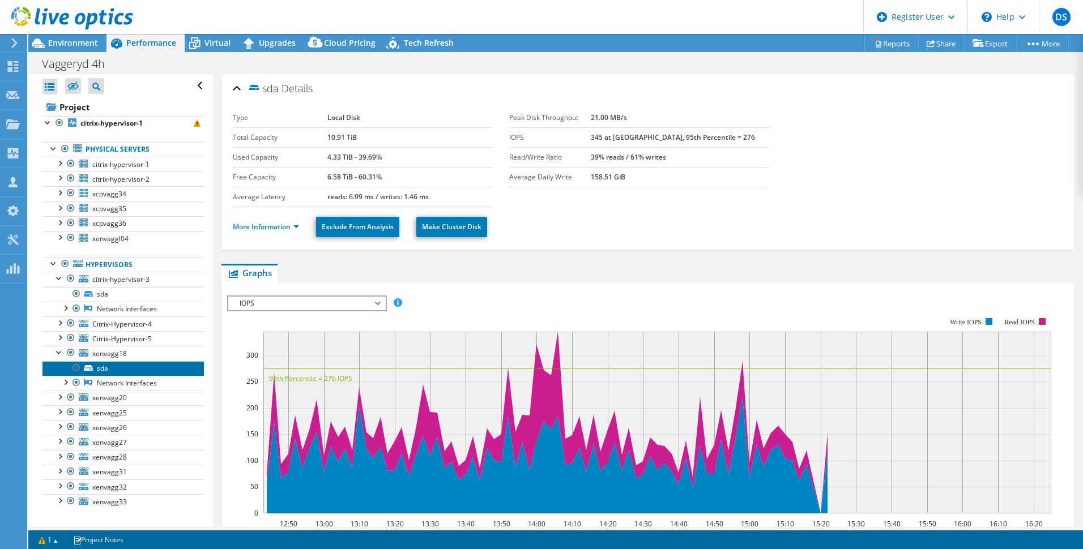
click at [104, 370] on link "sda" at bounding box center [122, 368] width 161 height 15
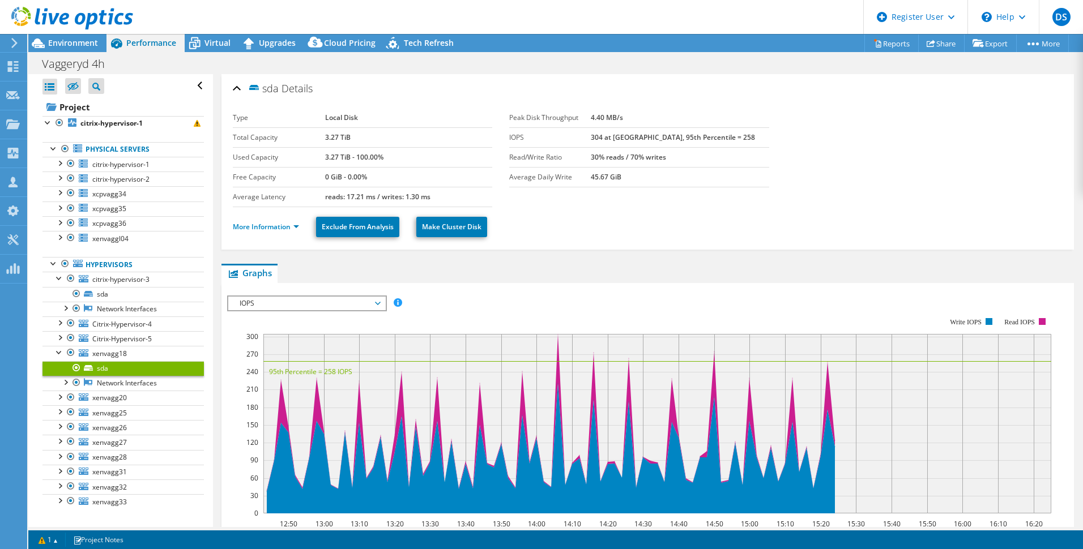
click at [381, 304] on icon at bounding box center [378, 303] width 6 height 3
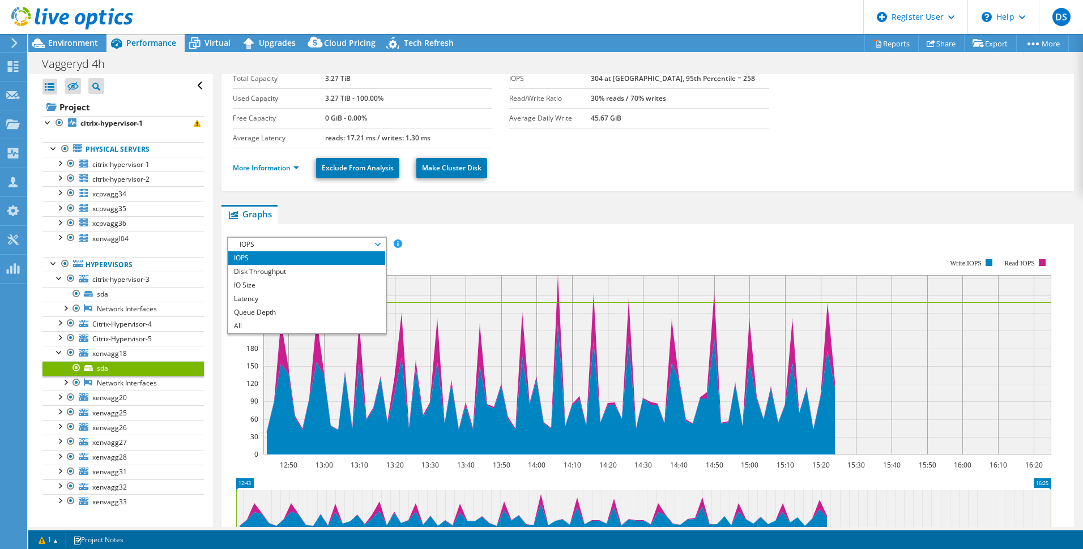
scroll to position [170, 0]
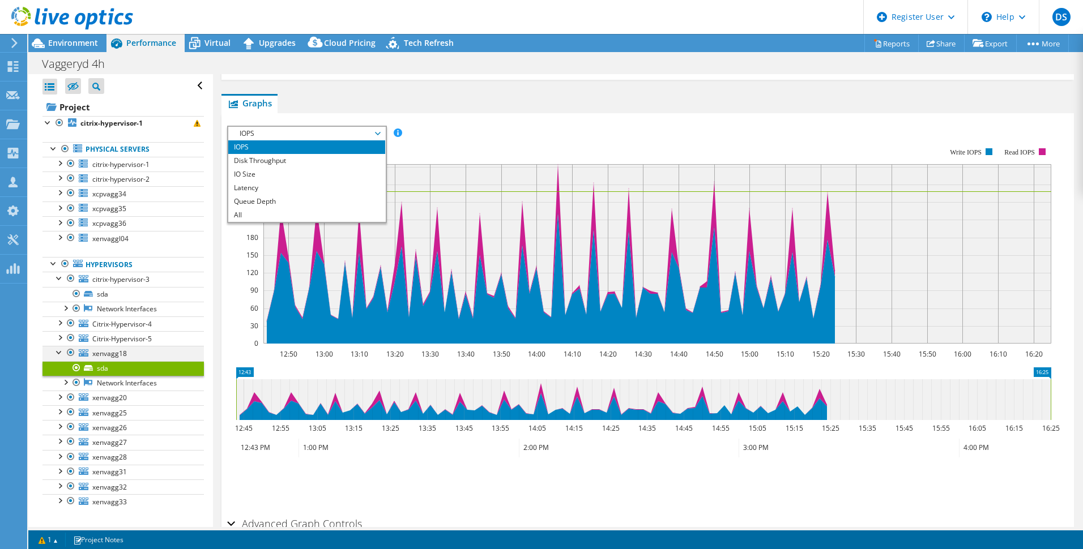
click at [58, 350] on div at bounding box center [59, 351] width 11 height 11
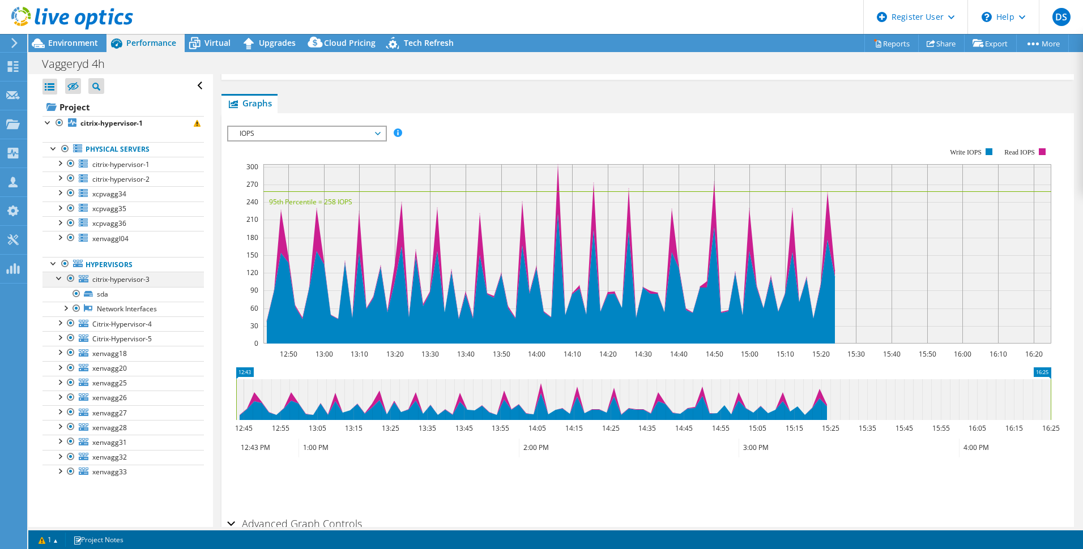
click at [59, 278] on div at bounding box center [59, 277] width 11 height 11
click at [62, 293] on div at bounding box center [59, 292] width 11 height 11
click at [92, 306] on icon at bounding box center [88, 309] width 9 height 6
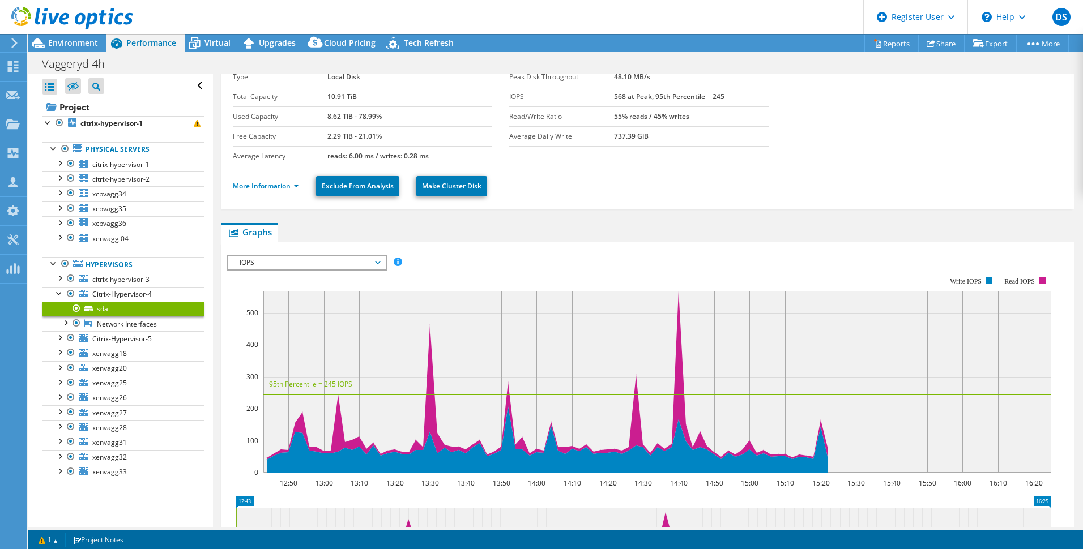
scroll to position [57, 0]
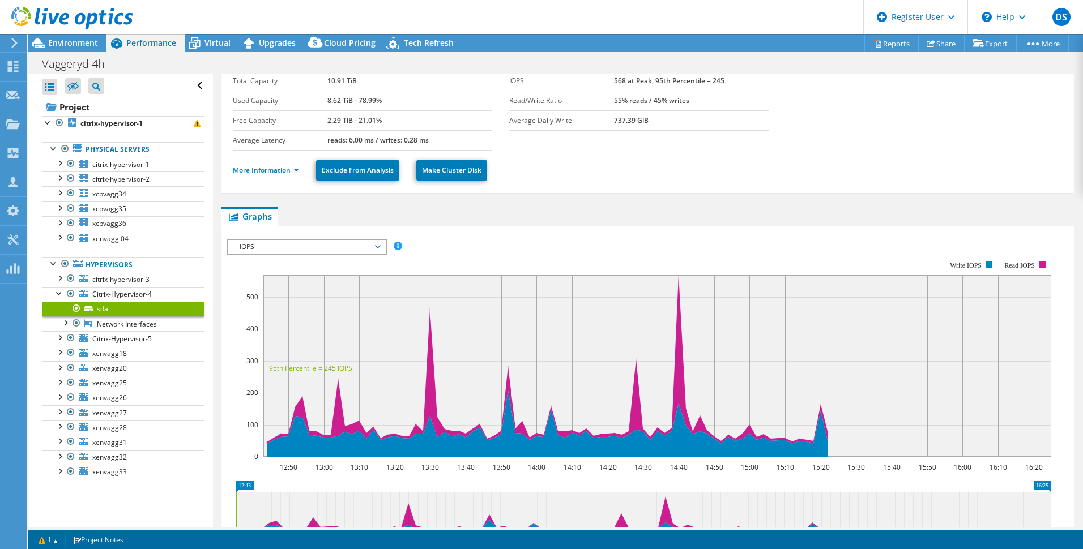
click at [374, 245] on span "IOPS" at bounding box center [307, 247] width 146 height 14
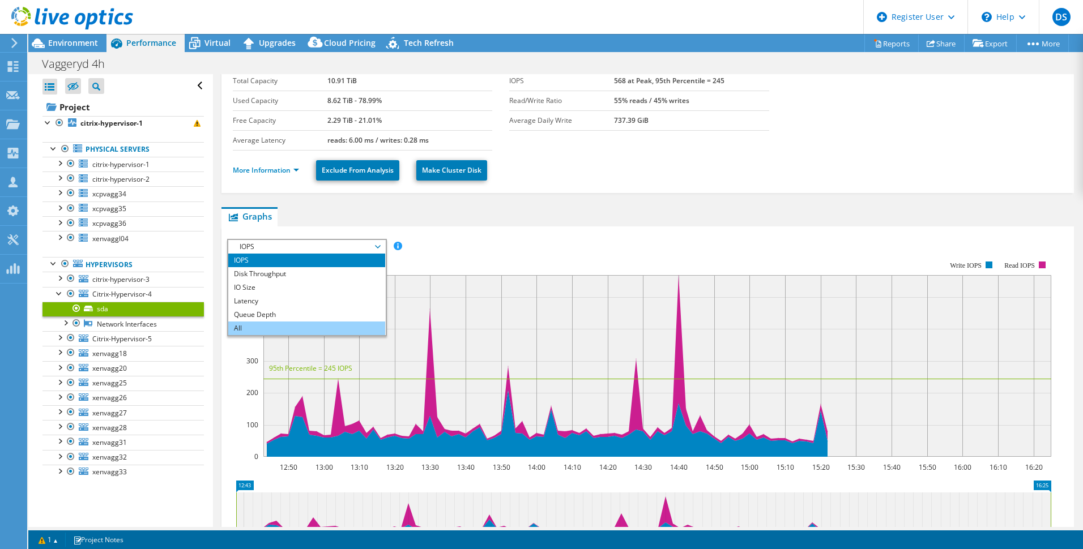
click at [319, 323] on li "All" at bounding box center [306, 329] width 157 height 14
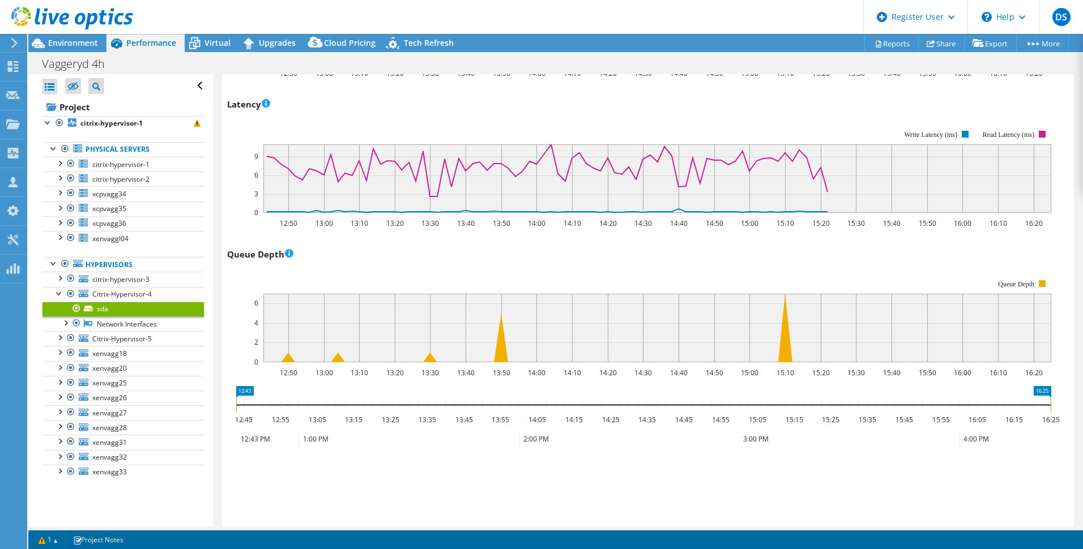
scroll to position [680, 0]
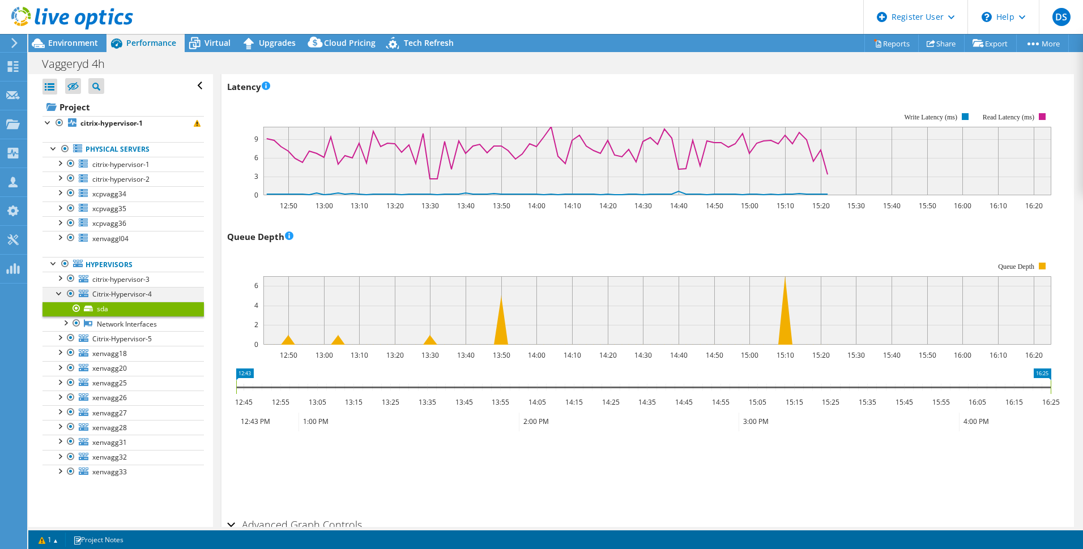
click at [59, 292] on div at bounding box center [59, 292] width 11 height 11
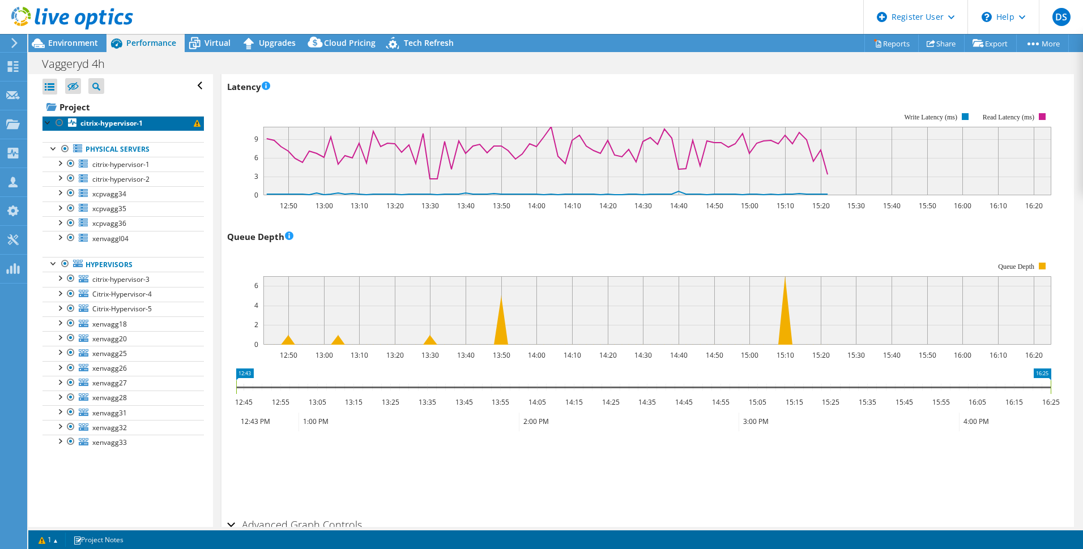
click at [126, 126] on b "citrix-hypervisor-1" at bounding box center [111, 123] width 62 height 10
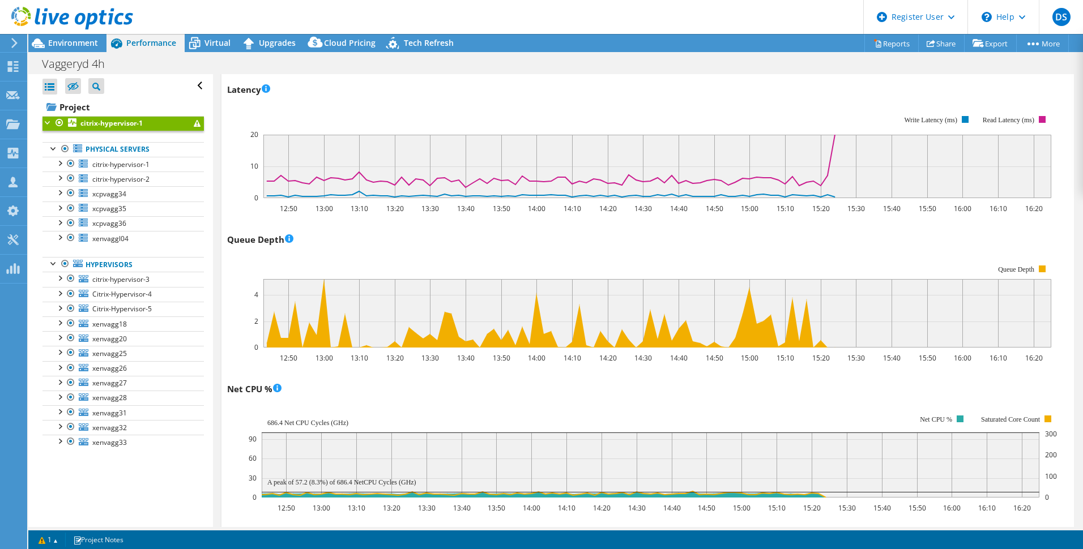
click at [46, 120] on div at bounding box center [47, 121] width 11 height 11
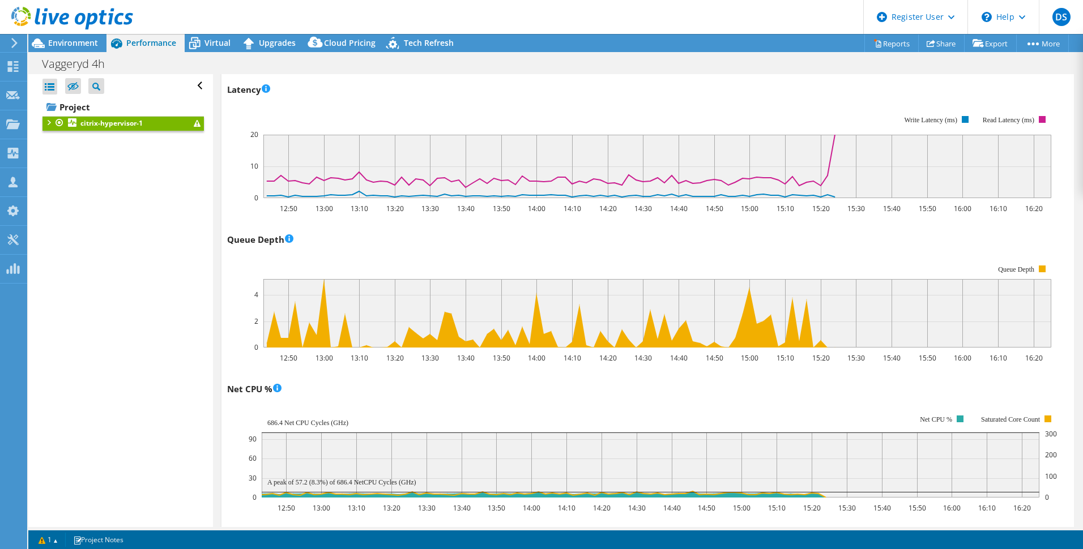
click at [46, 120] on div at bounding box center [47, 121] width 11 height 11
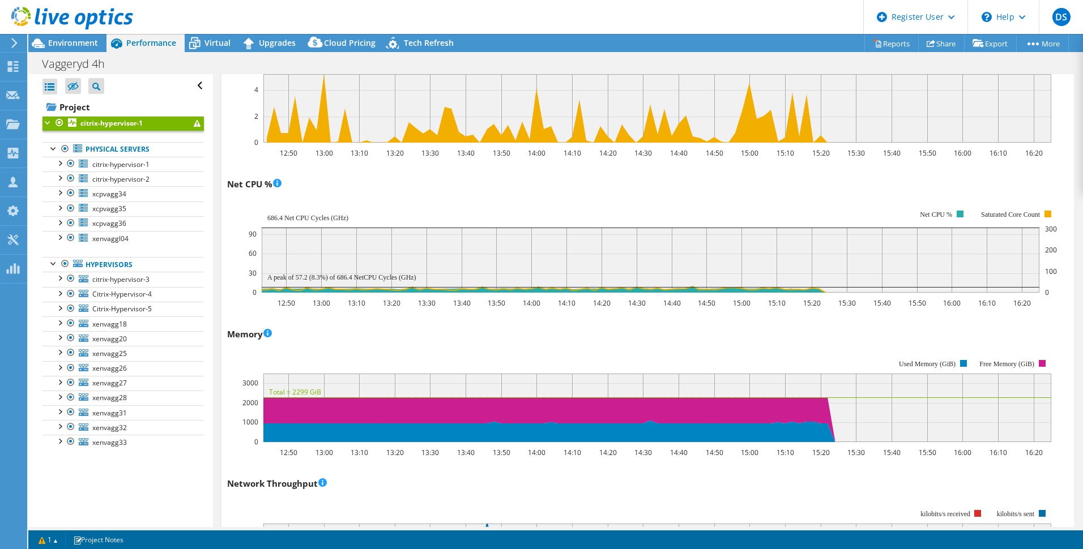
scroll to position [834, 0]
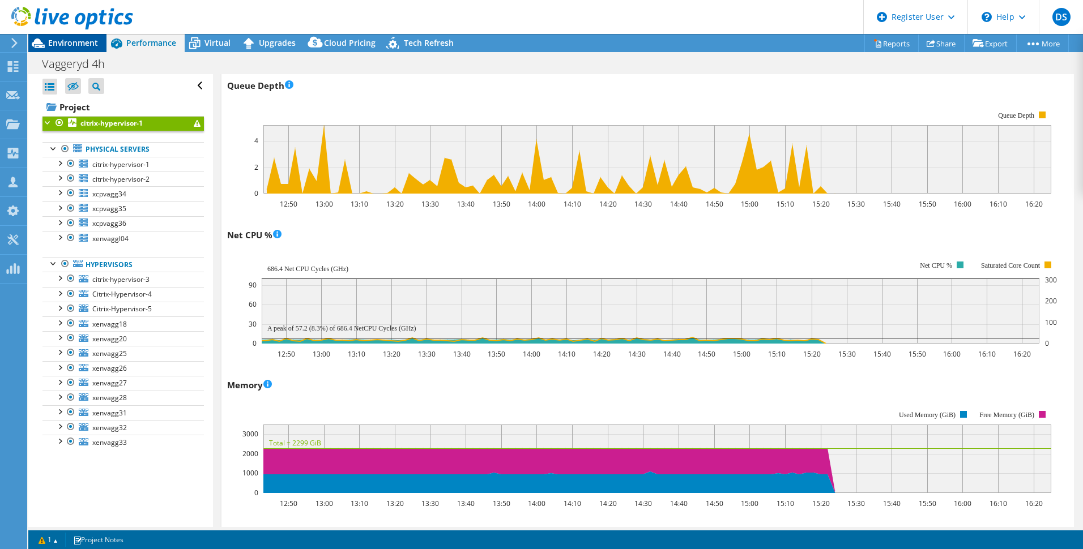
click at [80, 41] on span "Environment" at bounding box center [73, 42] width 50 height 11
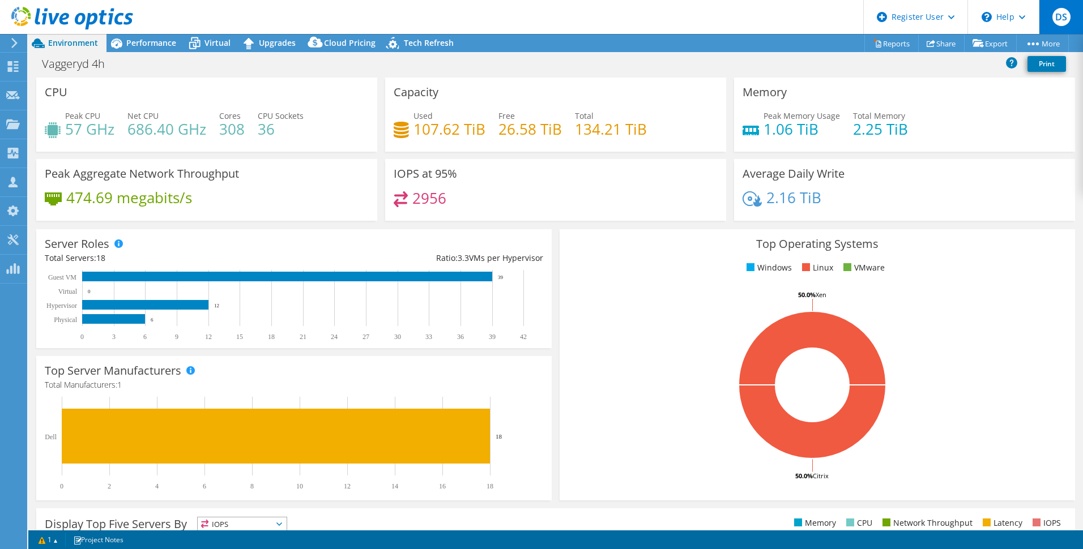
click at [1064, 18] on span "DS" at bounding box center [1061, 17] width 18 height 18
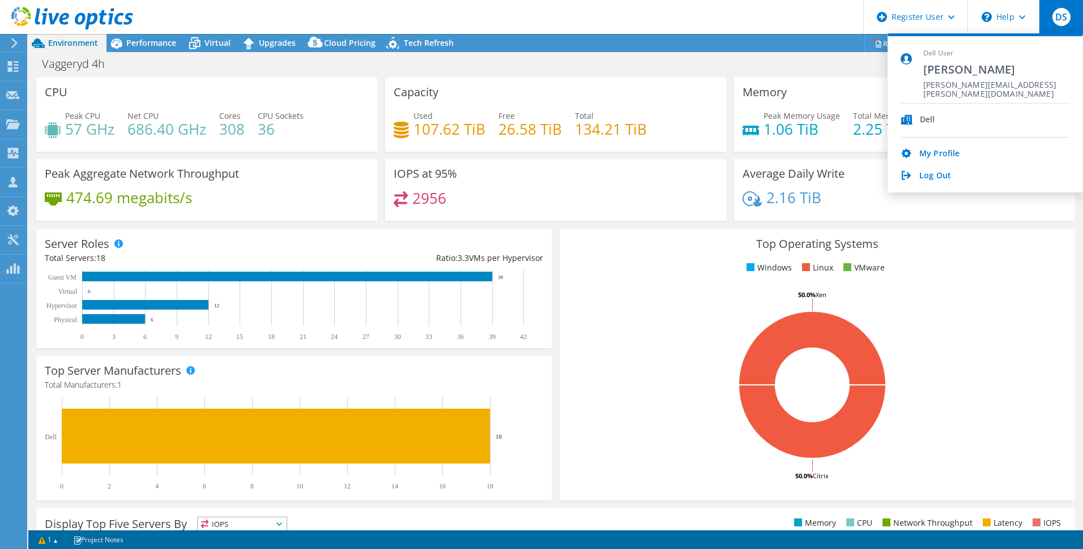
click at [837, 85] on div "Memory Peak Memory Usage 1.06 TiB Total Memory 2.25 TiB" at bounding box center [904, 115] width 341 height 74
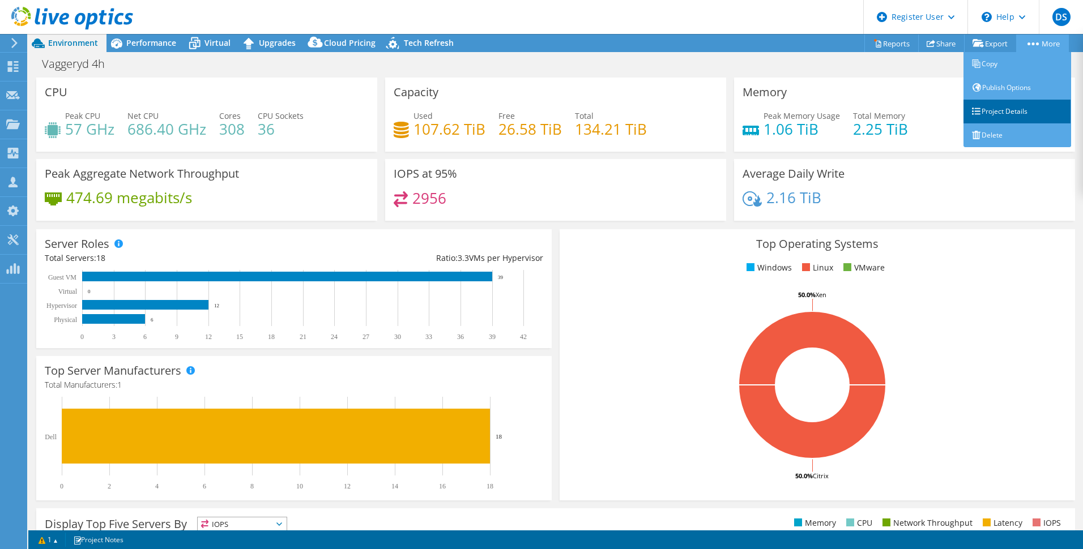
click at [1002, 114] on link "Project Details" at bounding box center [1017, 112] width 108 height 24
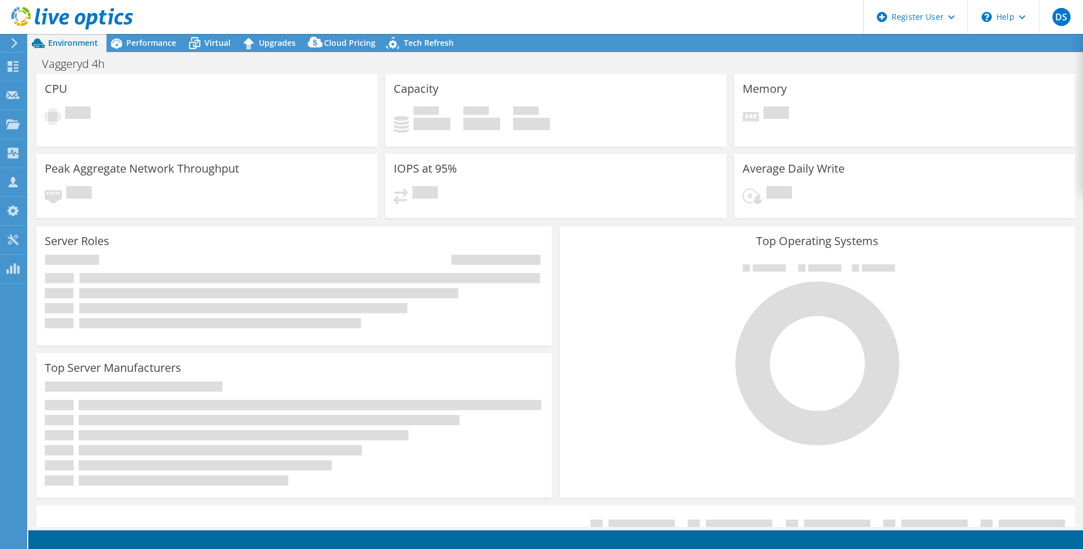
select select "SelectRegion"
select select "USD"
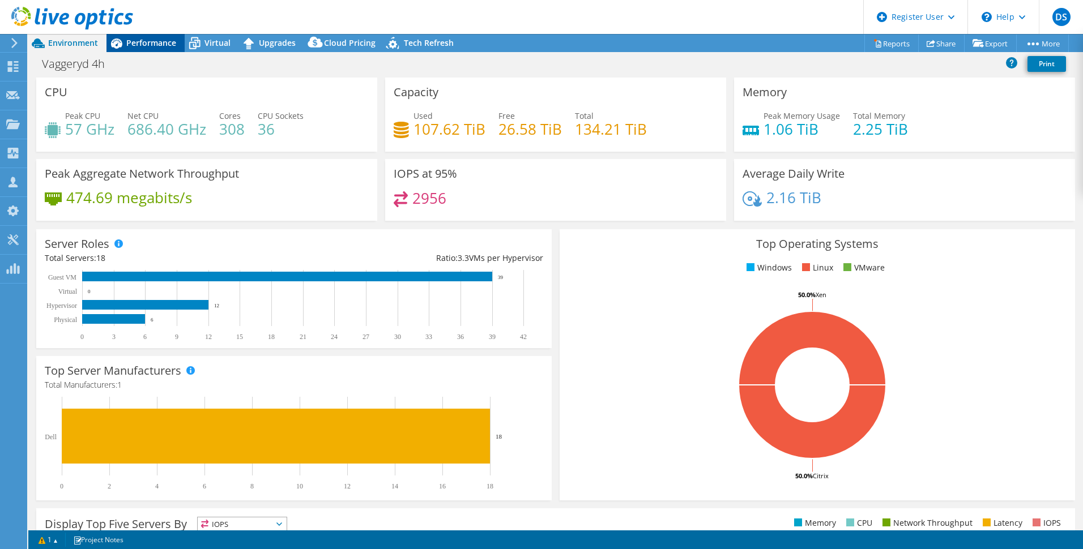
click at [132, 48] on span "Performance" at bounding box center [151, 42] width 50 height 11
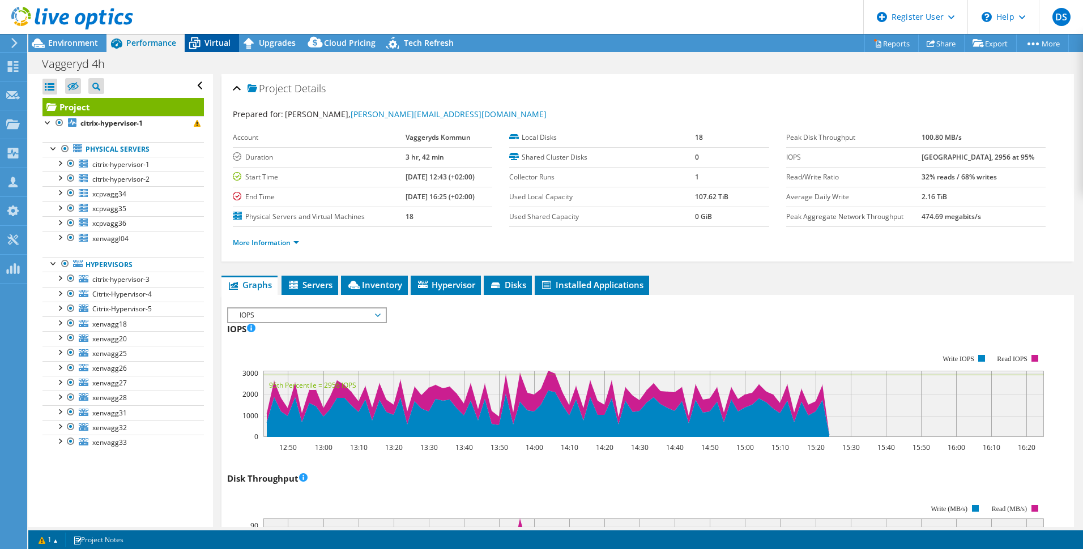
click at [219, 38] on span "Virtual" at bounding box center [217, 42] width 26 height 11
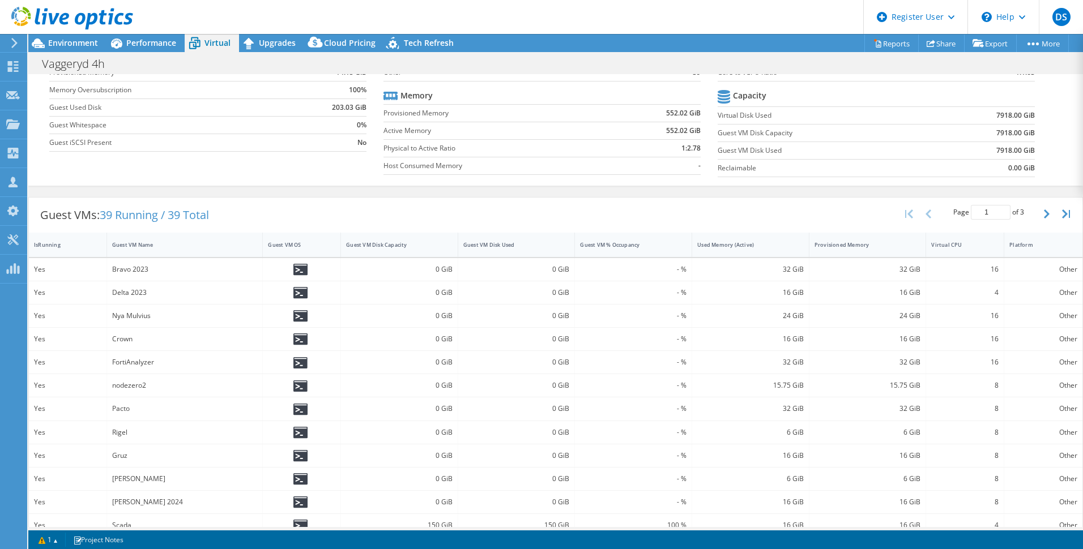
scroll to position [113, 0]
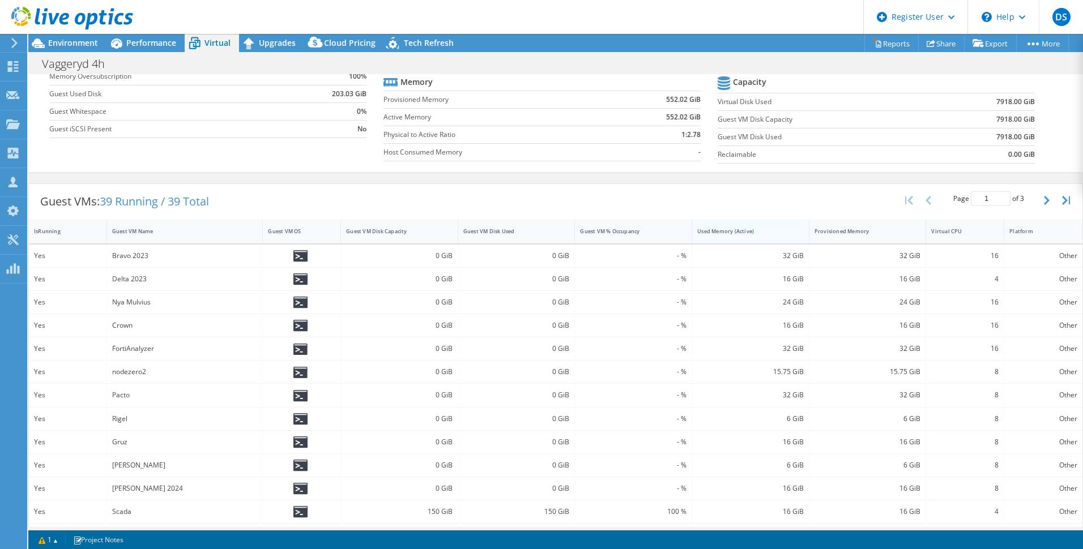
click at [726, 229] on div "Used Memory (Active)" at bounding box center [743, 231] width 93 height 7
click at [733, 234] on div "Used Memory (Active)" at bounding box center [743, 231] width 93 height 7
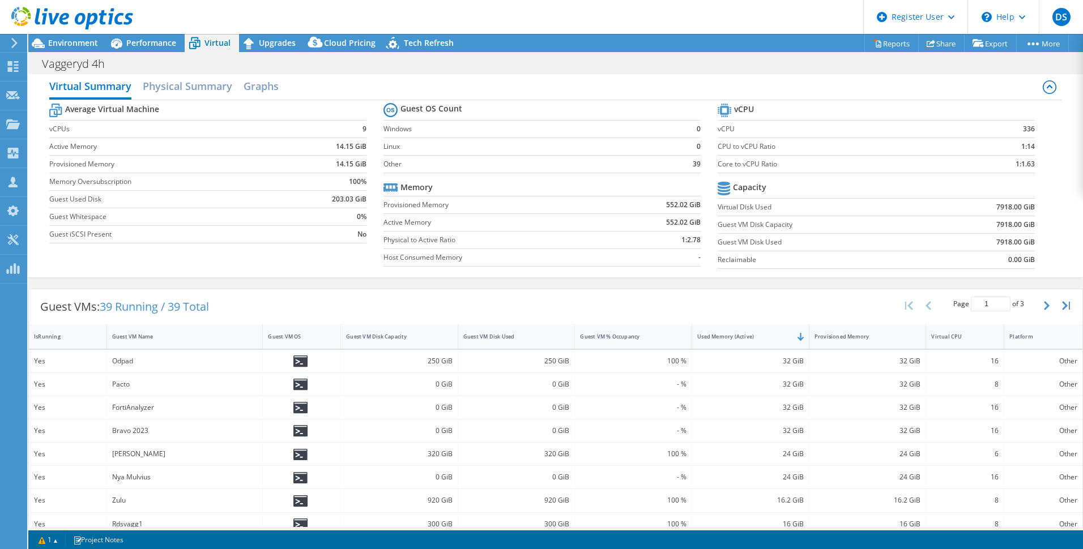
scroll to position [0, 0]
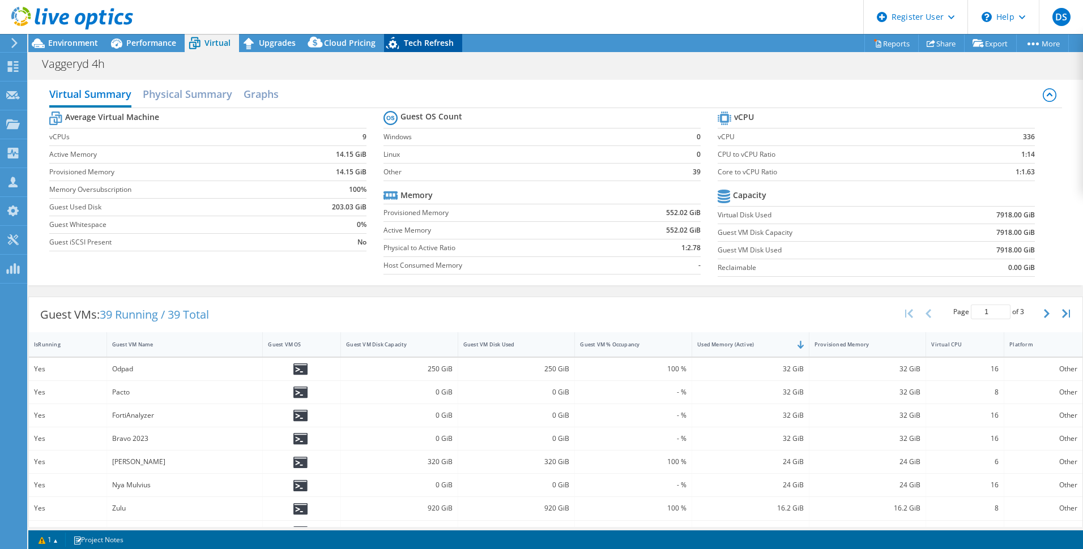
click at [425, 41] on span "Tech Refresh" at bounding box center [429, 42] width 50 height 11
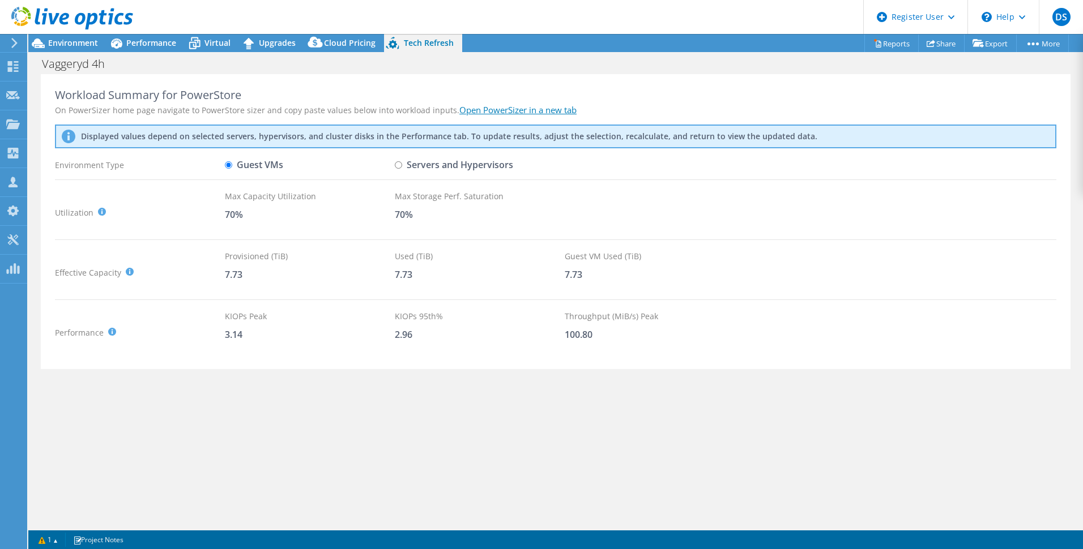
click at [400, 163] on input "Servers and Hypervisors" at bounding box center [398, 164] width 7 height 7
radio input "true"
radio input "false"
click at [128, 42] on span "Performance" at bounding box center [151, 42] width 50 height 11
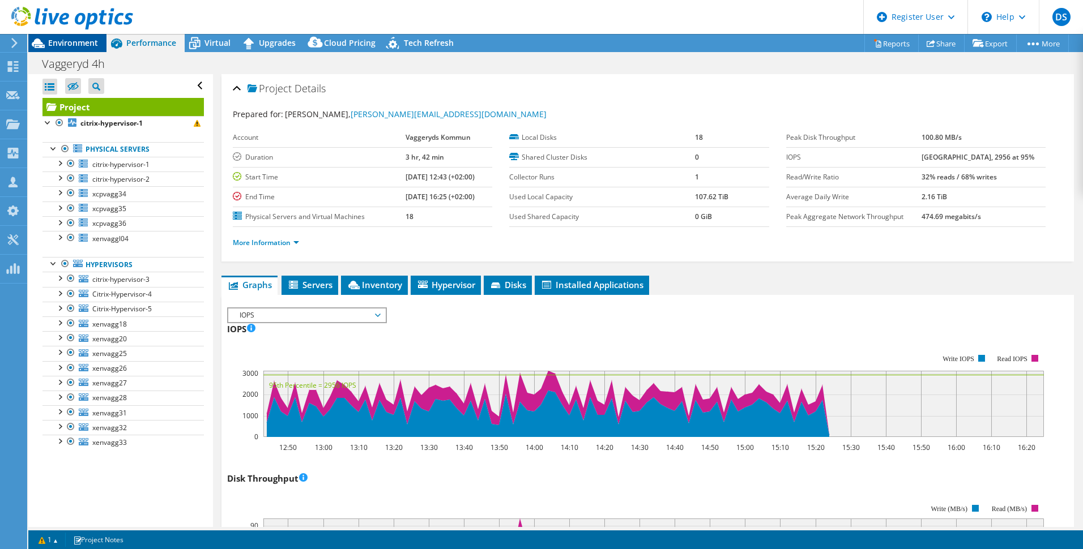
click at [75, 41] on span "Environment" at bounding box center [73, 42] width 50 height 11
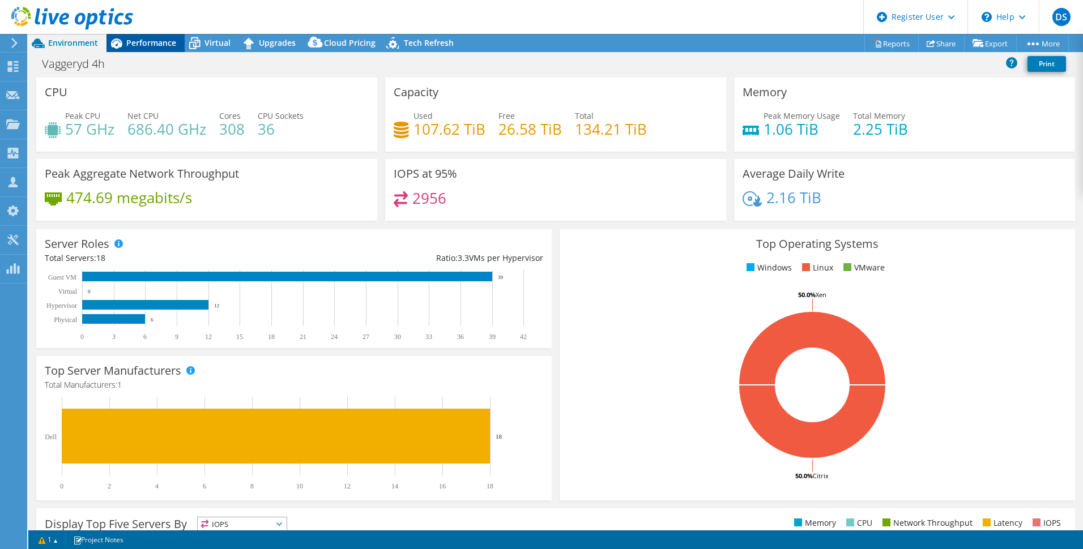
click at [152, 42] on span "Performance" at bounding box center [151, 42] width 50 height 11
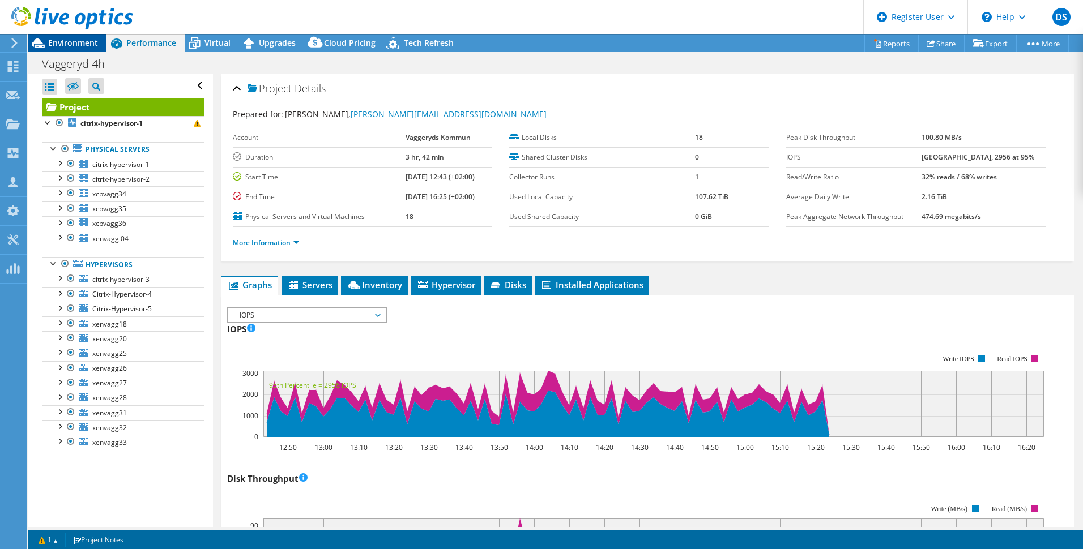
click at [83, 39] on span "Environment" at bounding box center [73, 42] width 50 height 11
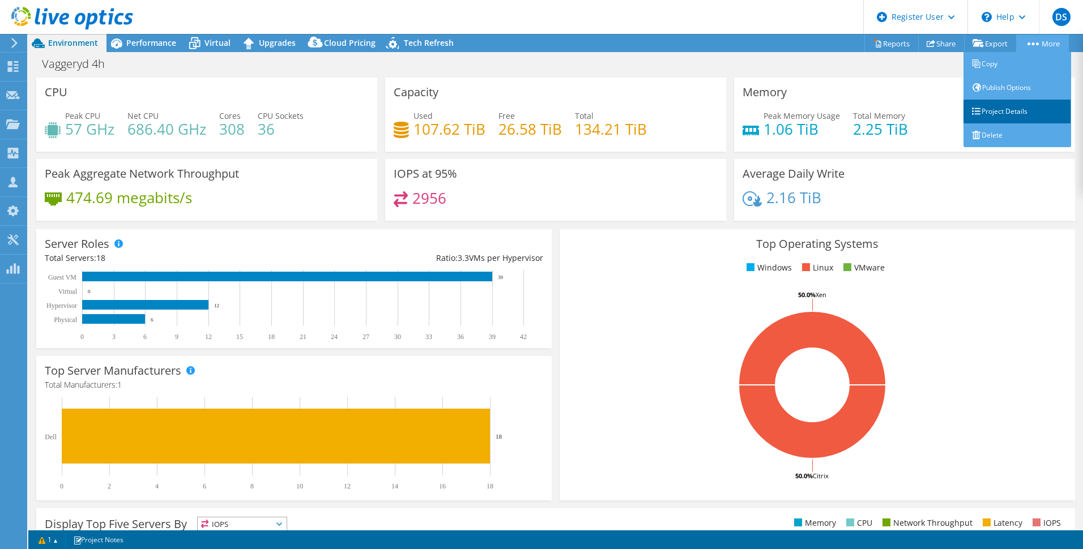
click at [1019, 112] on link "Project Details" at bounding box center [1017, 112] width 108 height 24
